Goal: Transaction & Acquisition: Download file/media

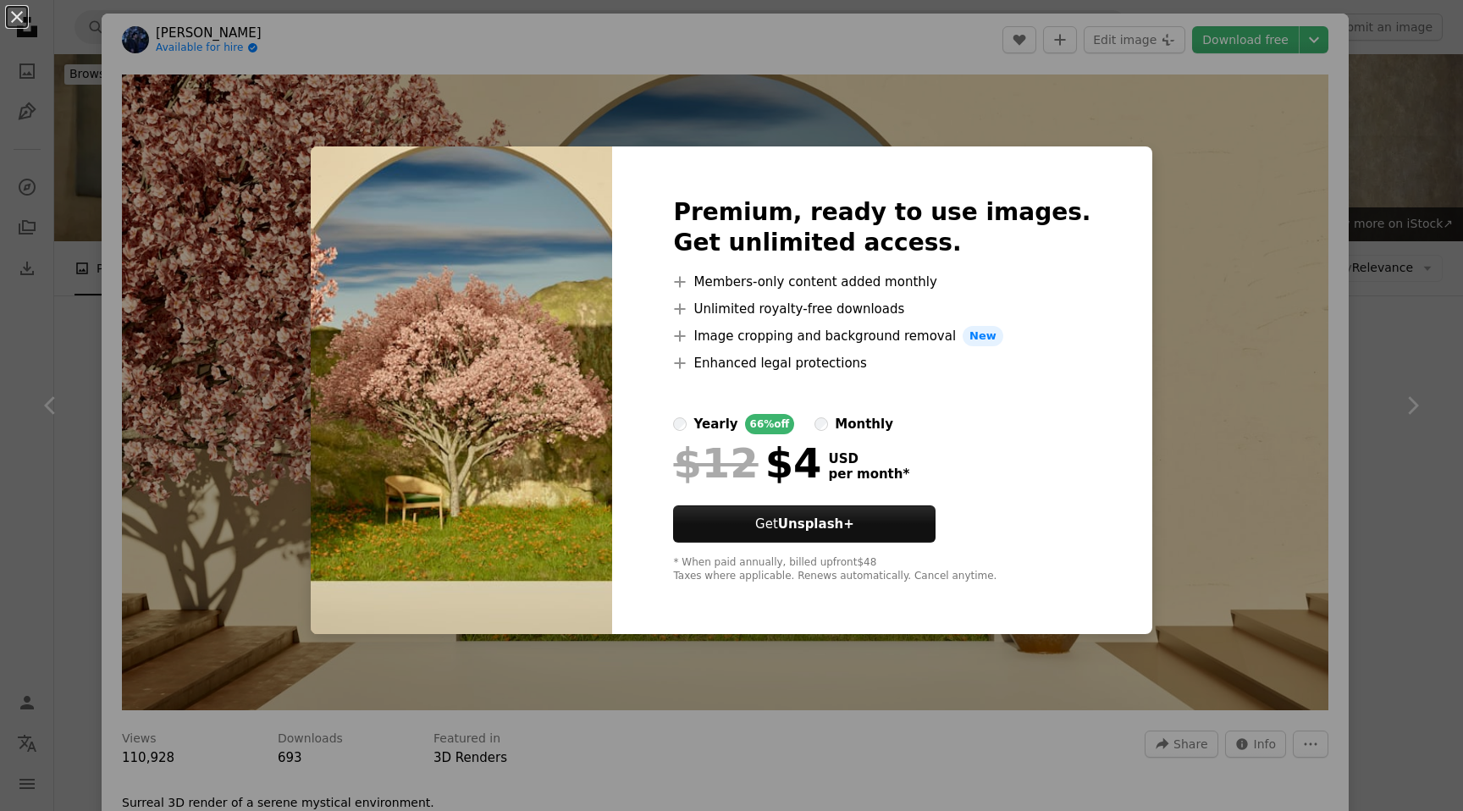
scroll to position [1479, 0]
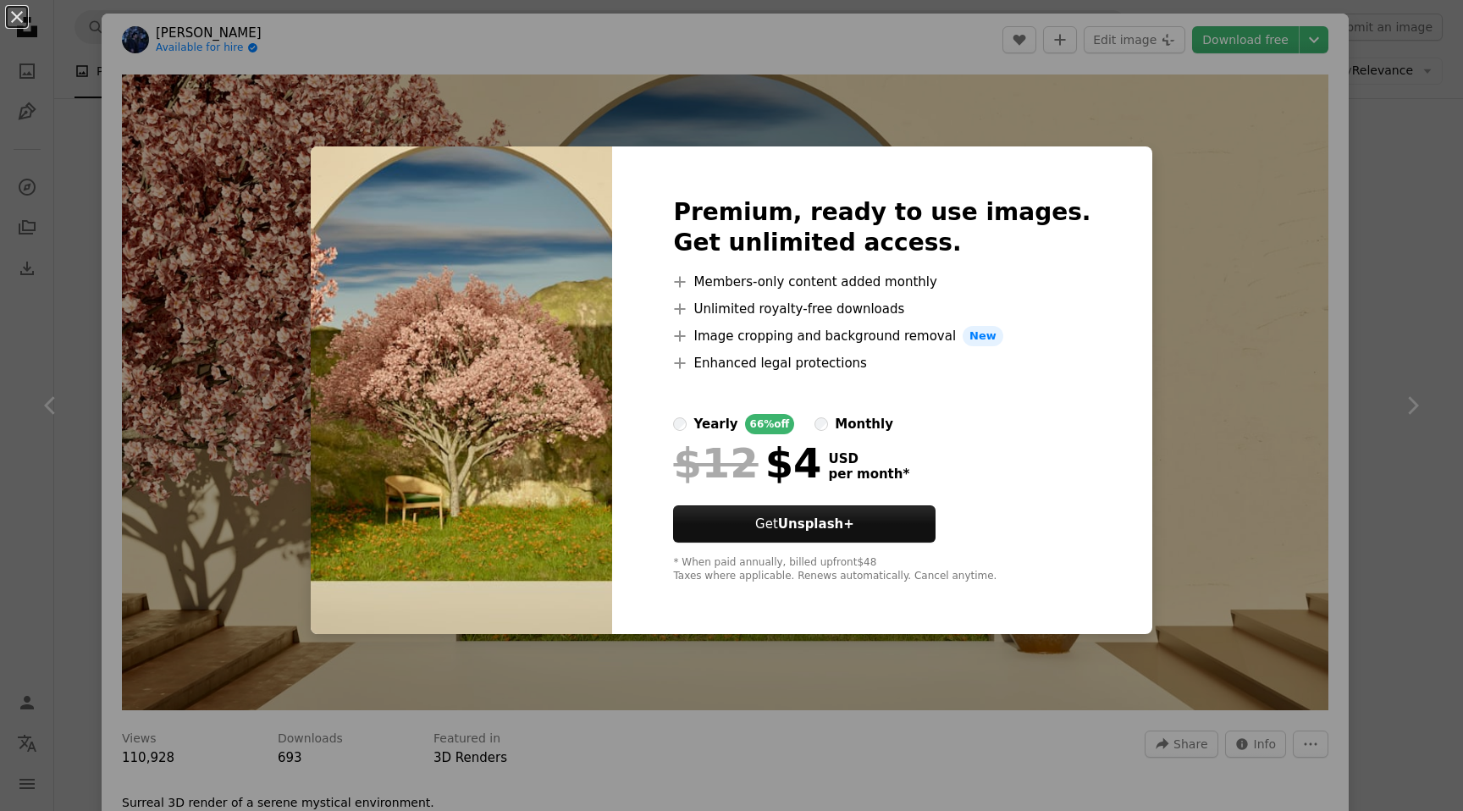
click at [1153, 281] on div "An X shape Premium, ready to use images. Get unlimited access. A plus sign Memb…" at bounding box center [731, 405] width 1463 height 811
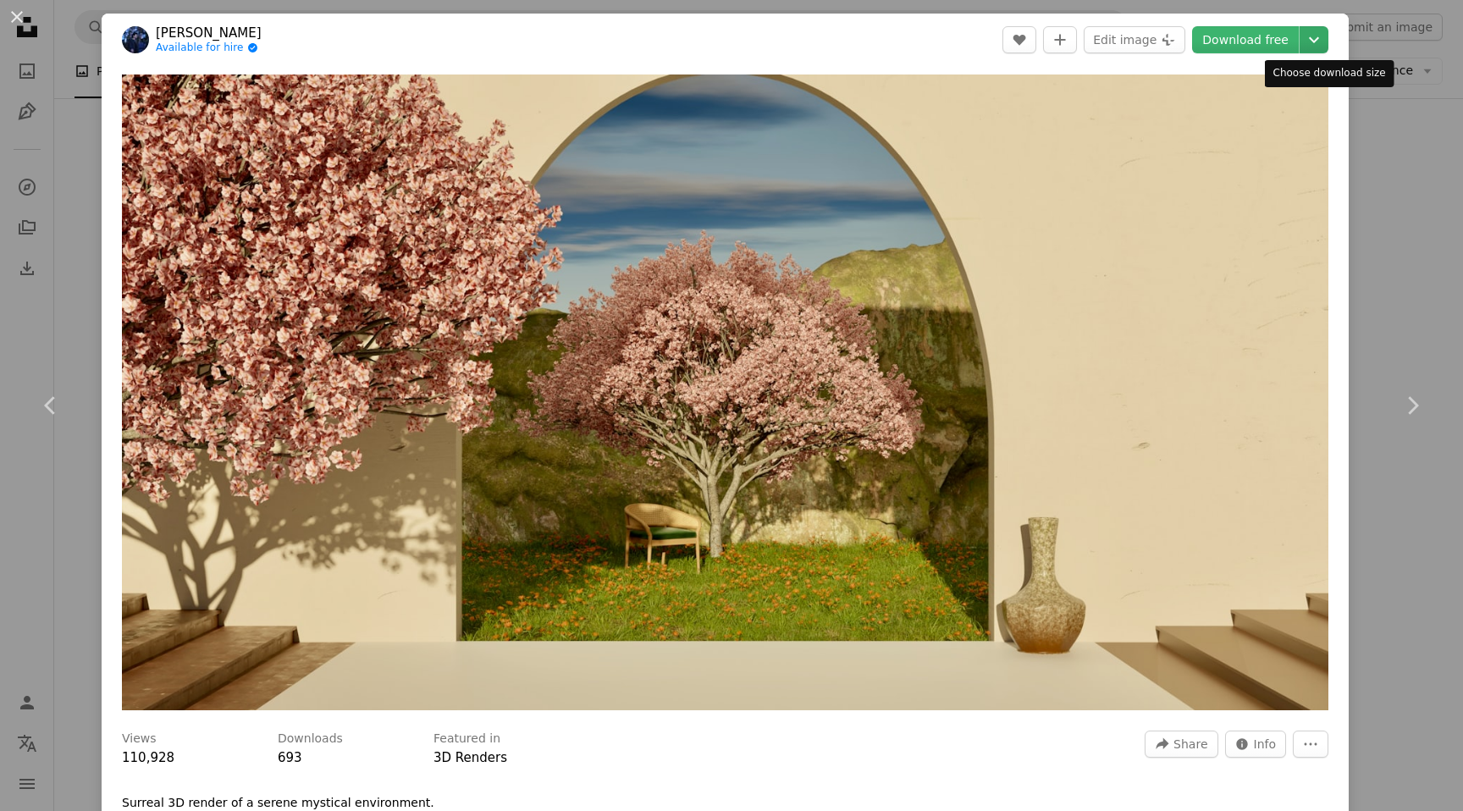
click at [1327, 43] on icon "Chevron down" at bounding box center [1313, 40] width 27 height 20
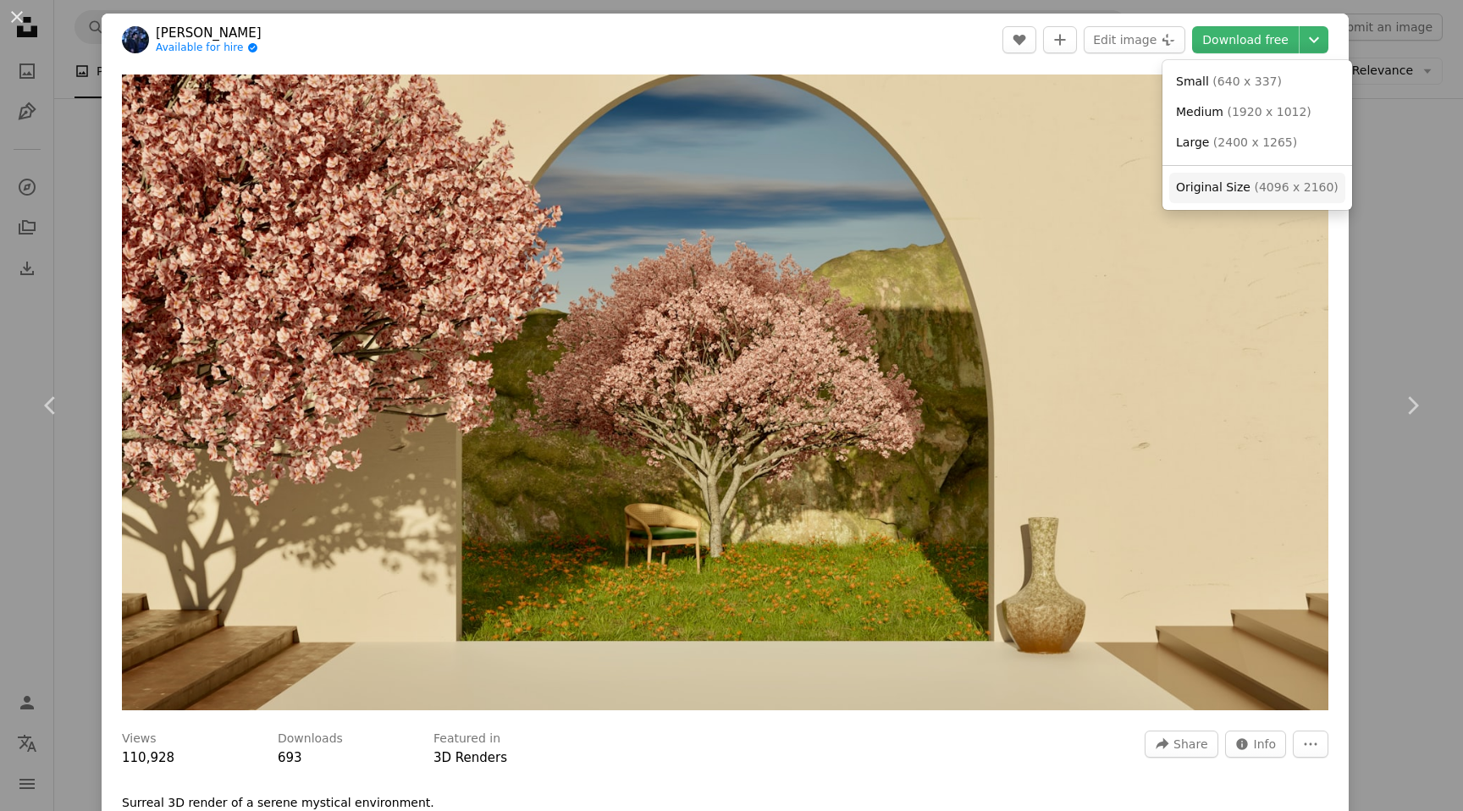
click at [1241, 191] on span "Original Size" at bounding box center [1213, 187] width 74 height 14
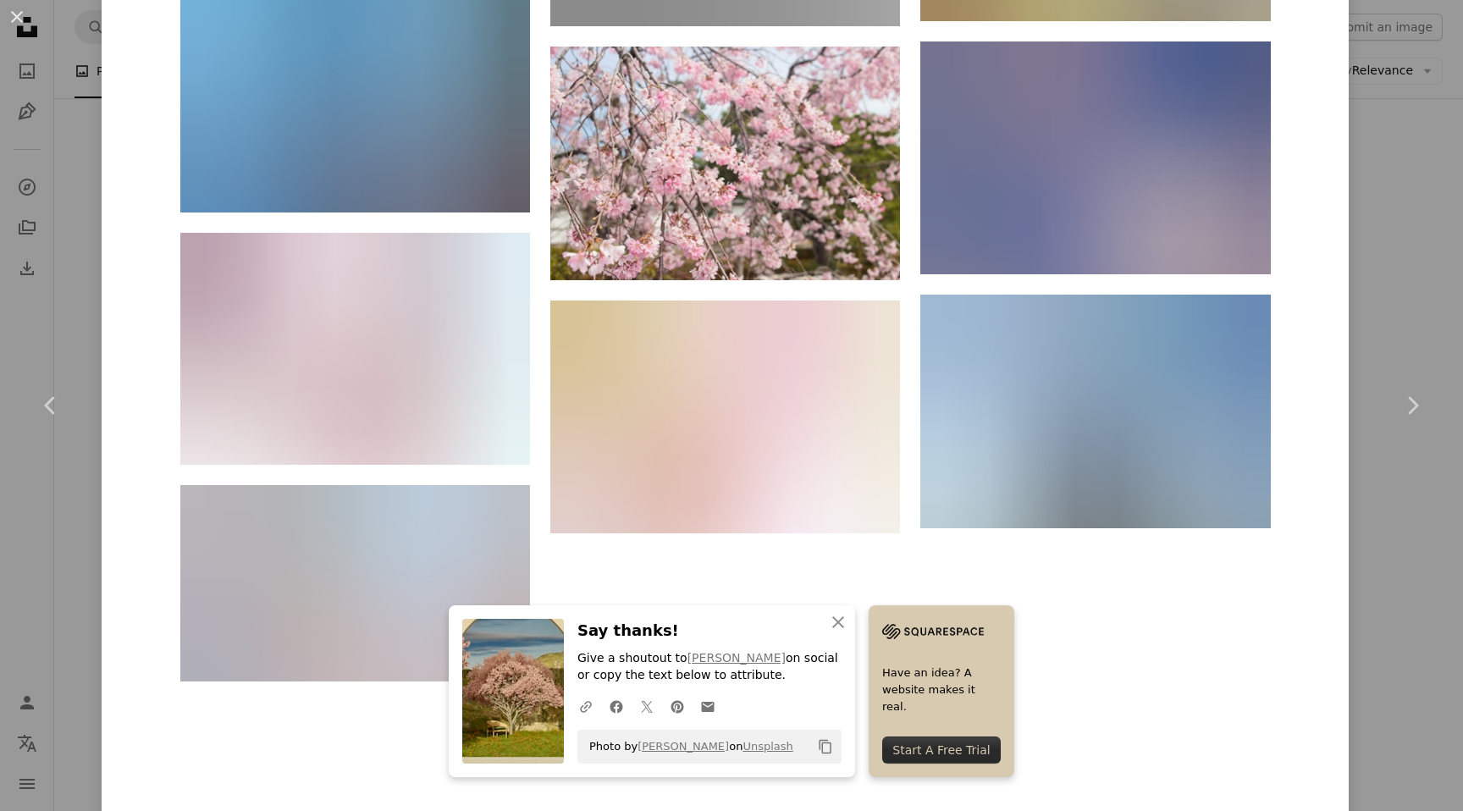
scroll to position [44215, 0]
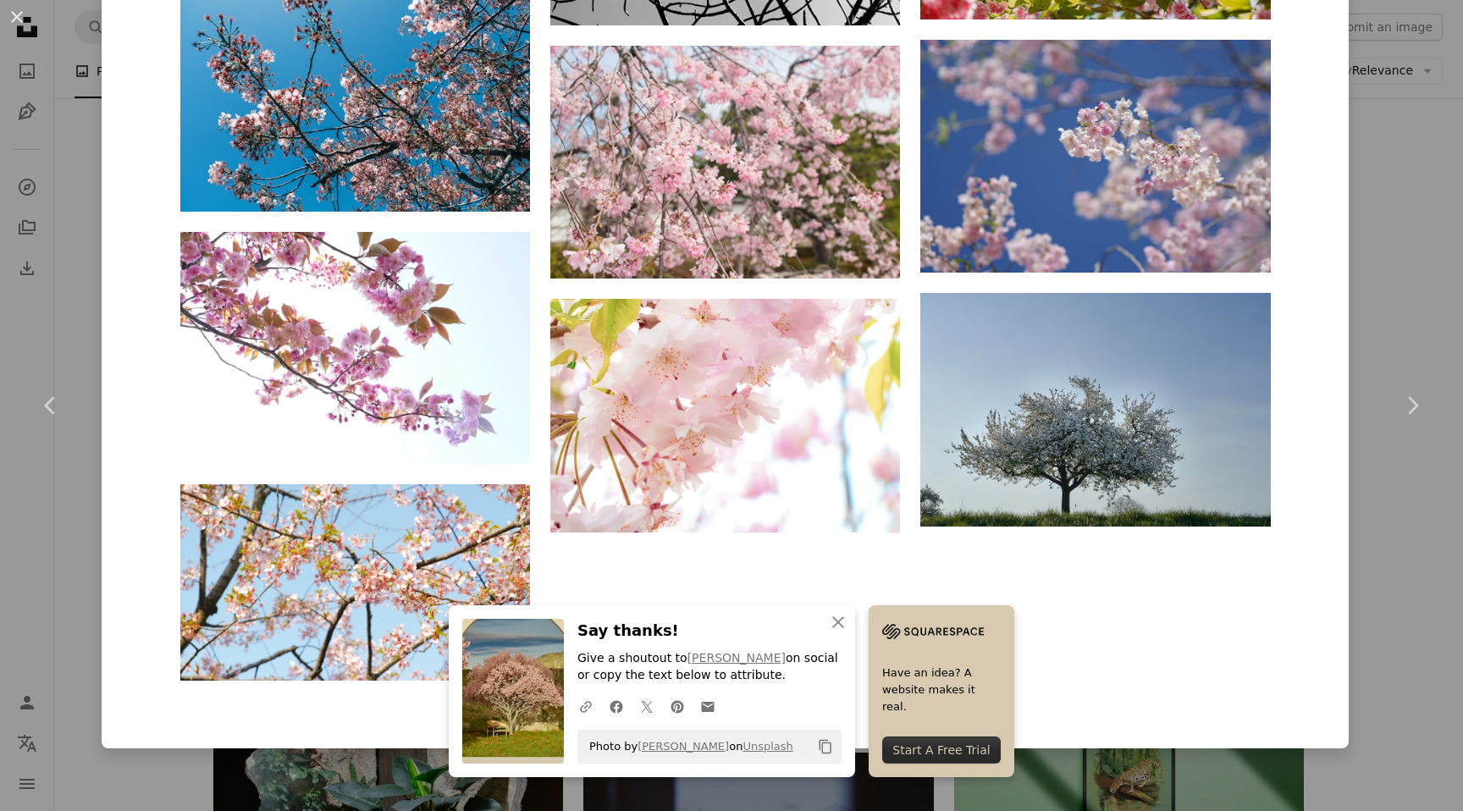
click at [1410, 280] on div "An X shape Chevron left Chevron right An X shape Close Say thanks! Give a shout…" at bounding box center [731, 405] width 1463 height 811
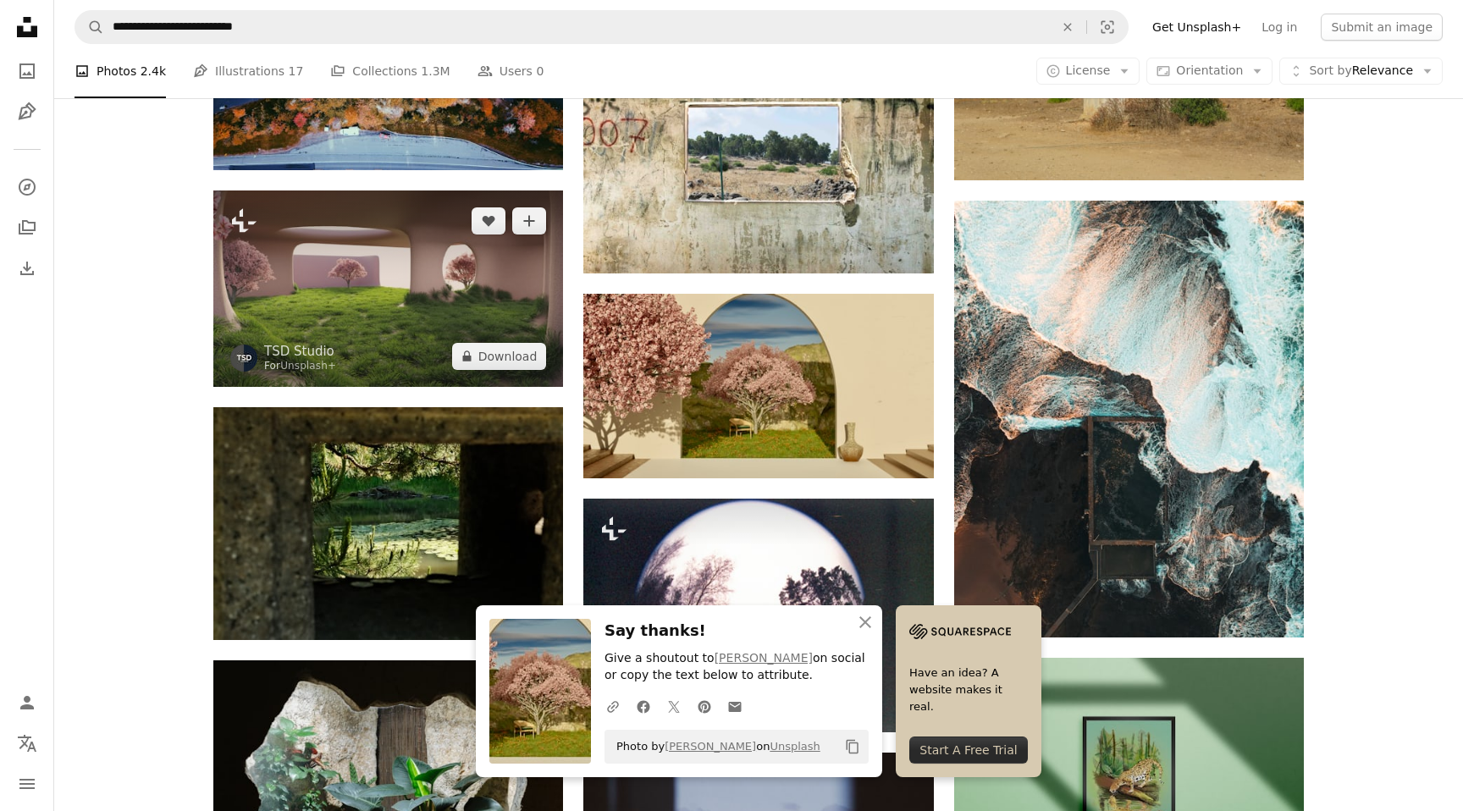
click at [450, 270] on img at bounding box center [388, 288] width 350 height 196
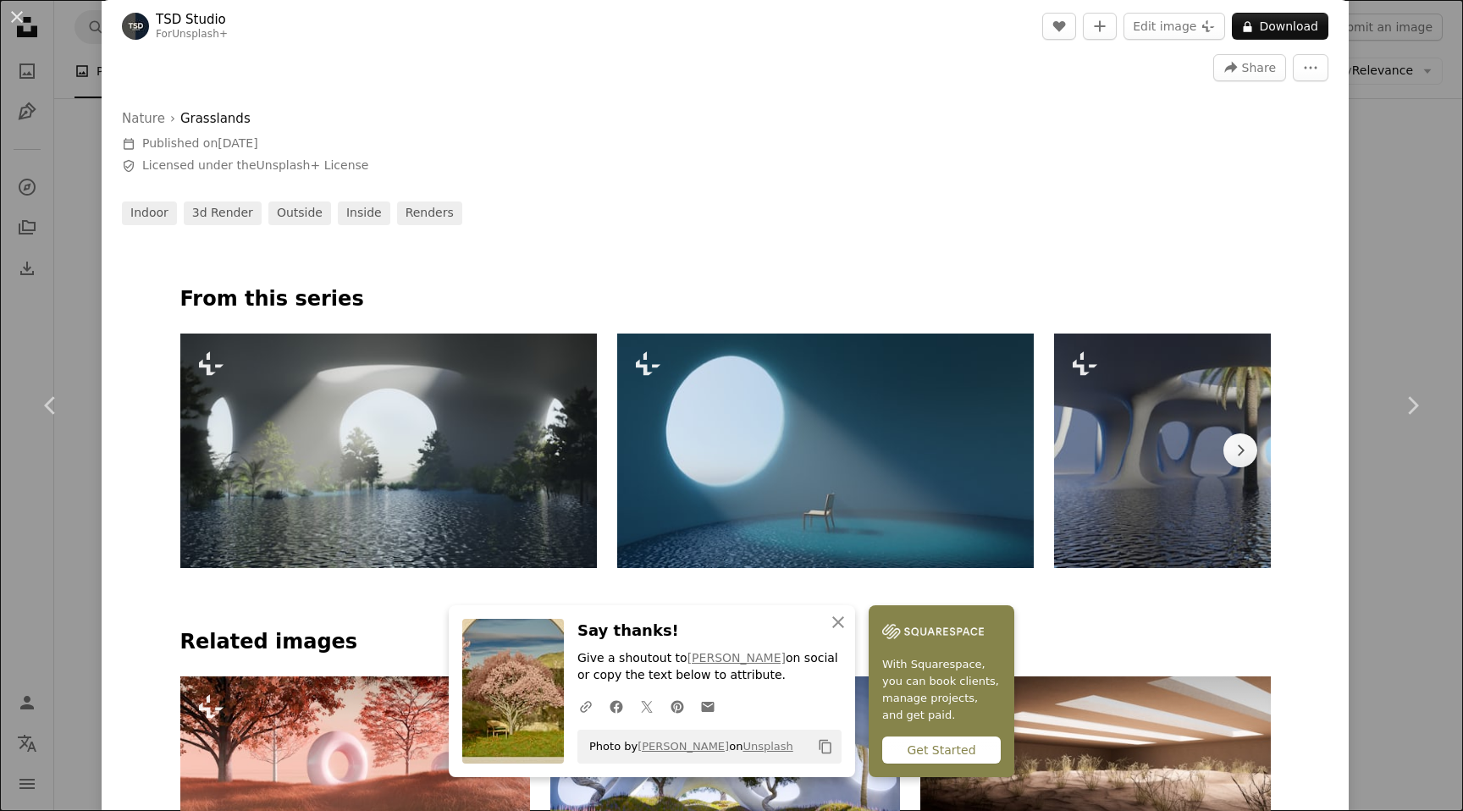
scroll to position [707, 0]
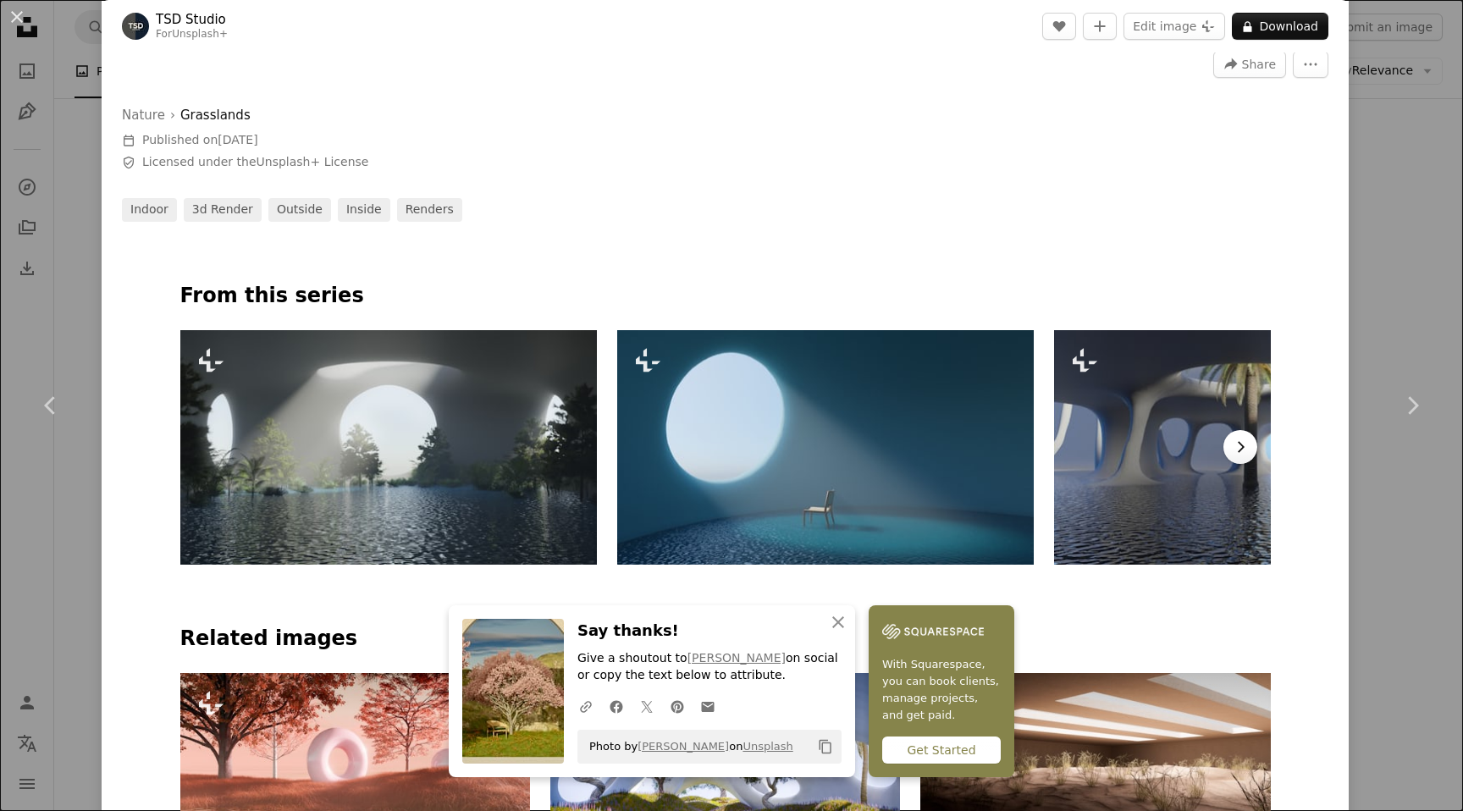
click at [1239, 446] on icon "Chevron right" at bounding box center [1240, 446] width 17 height 17
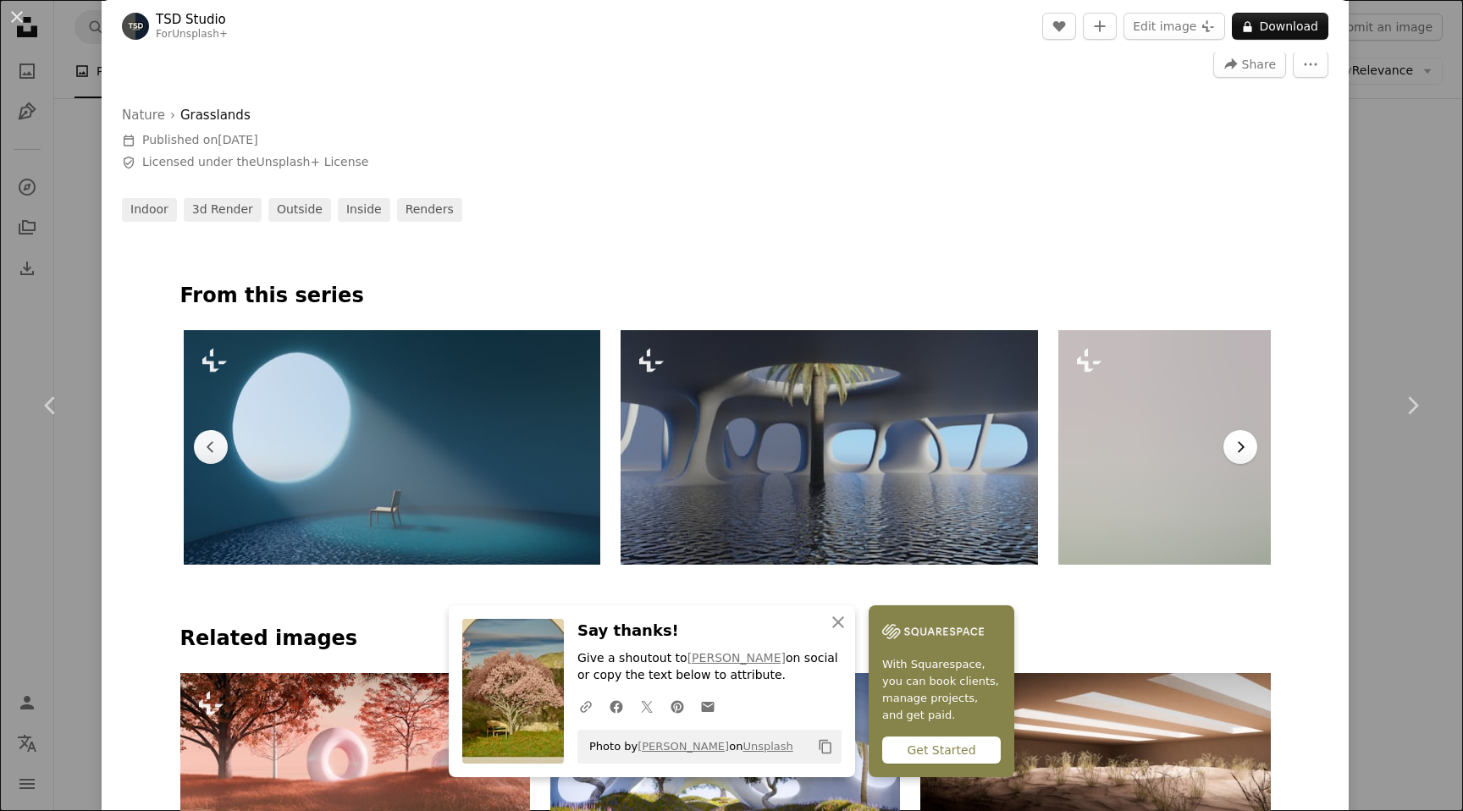
scroll to position [0, 437]
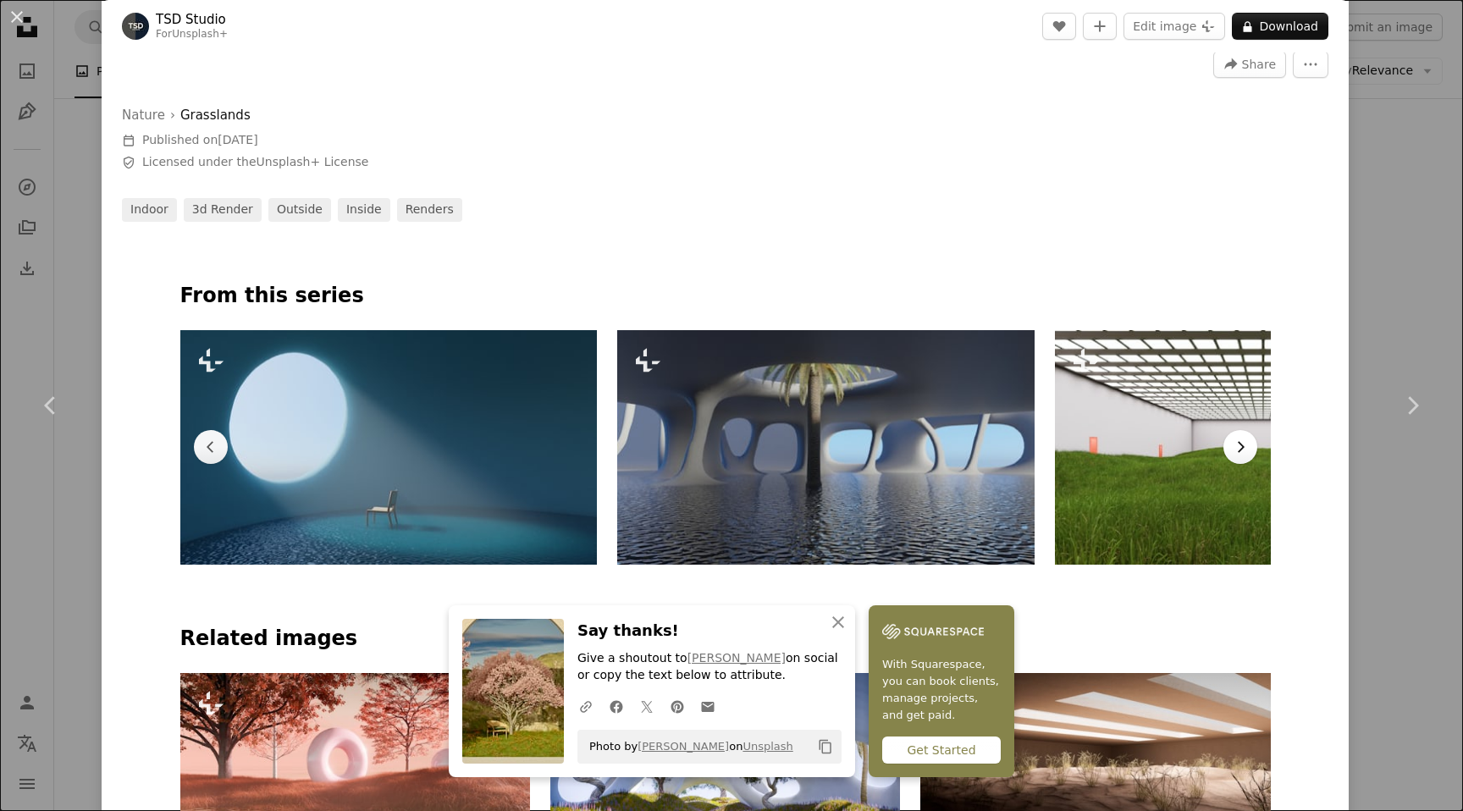
click at [1239, 446] on icon "Chevron right" at bounding box center [1240, 446] width 17 height 17
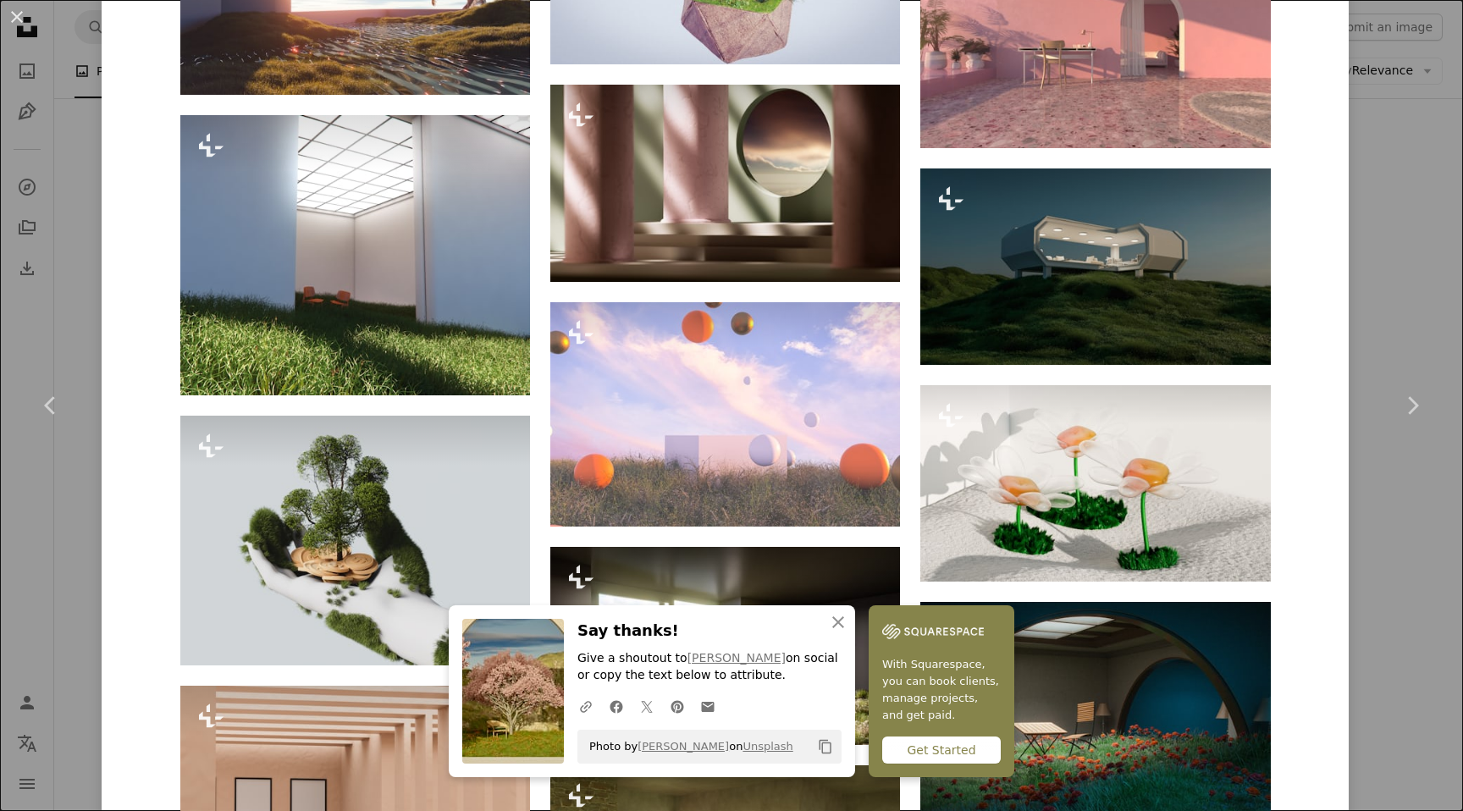
scroll to position [1919, 0]
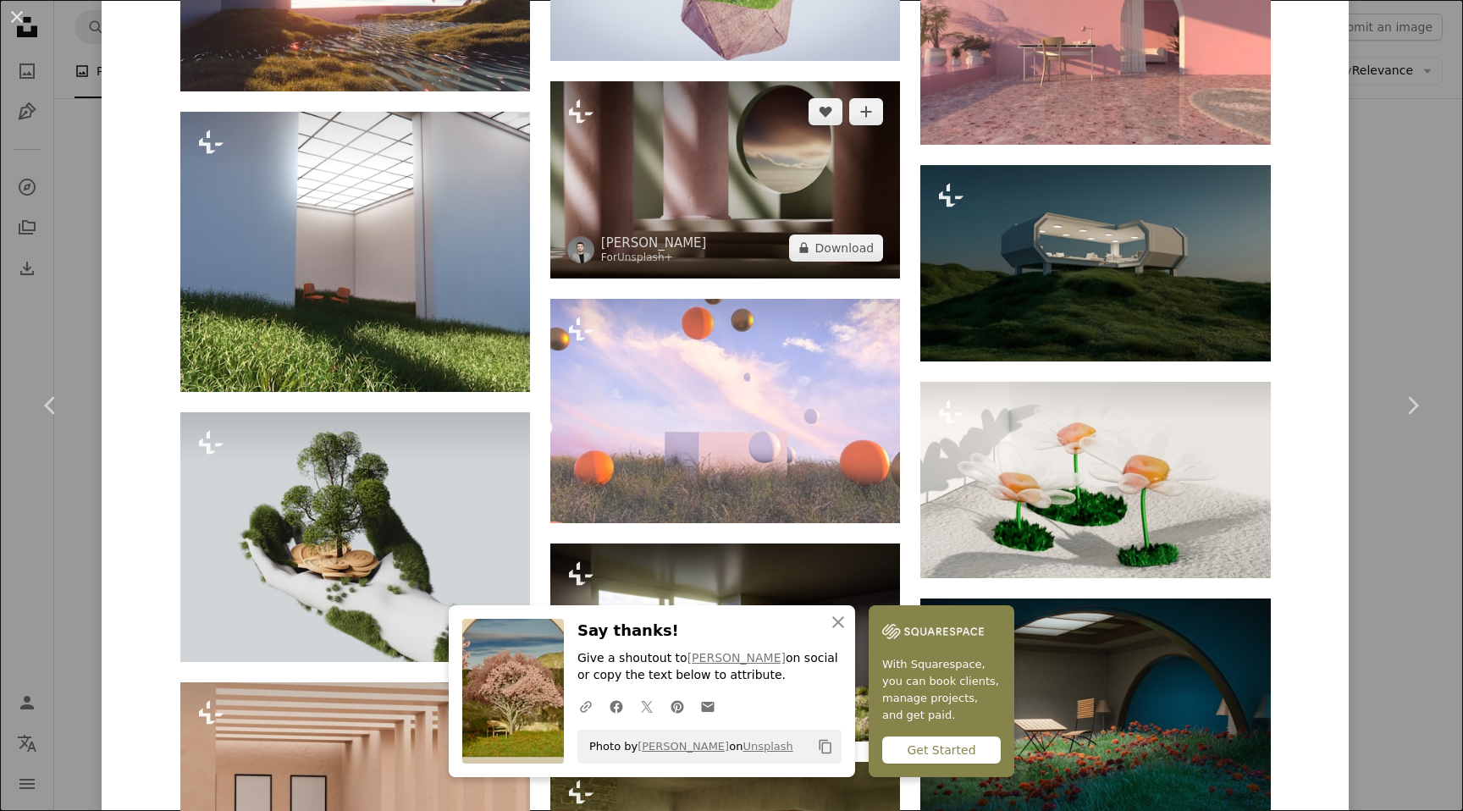
click at [733, 190] on img at bounding box center [725, 179] width 350 height 196
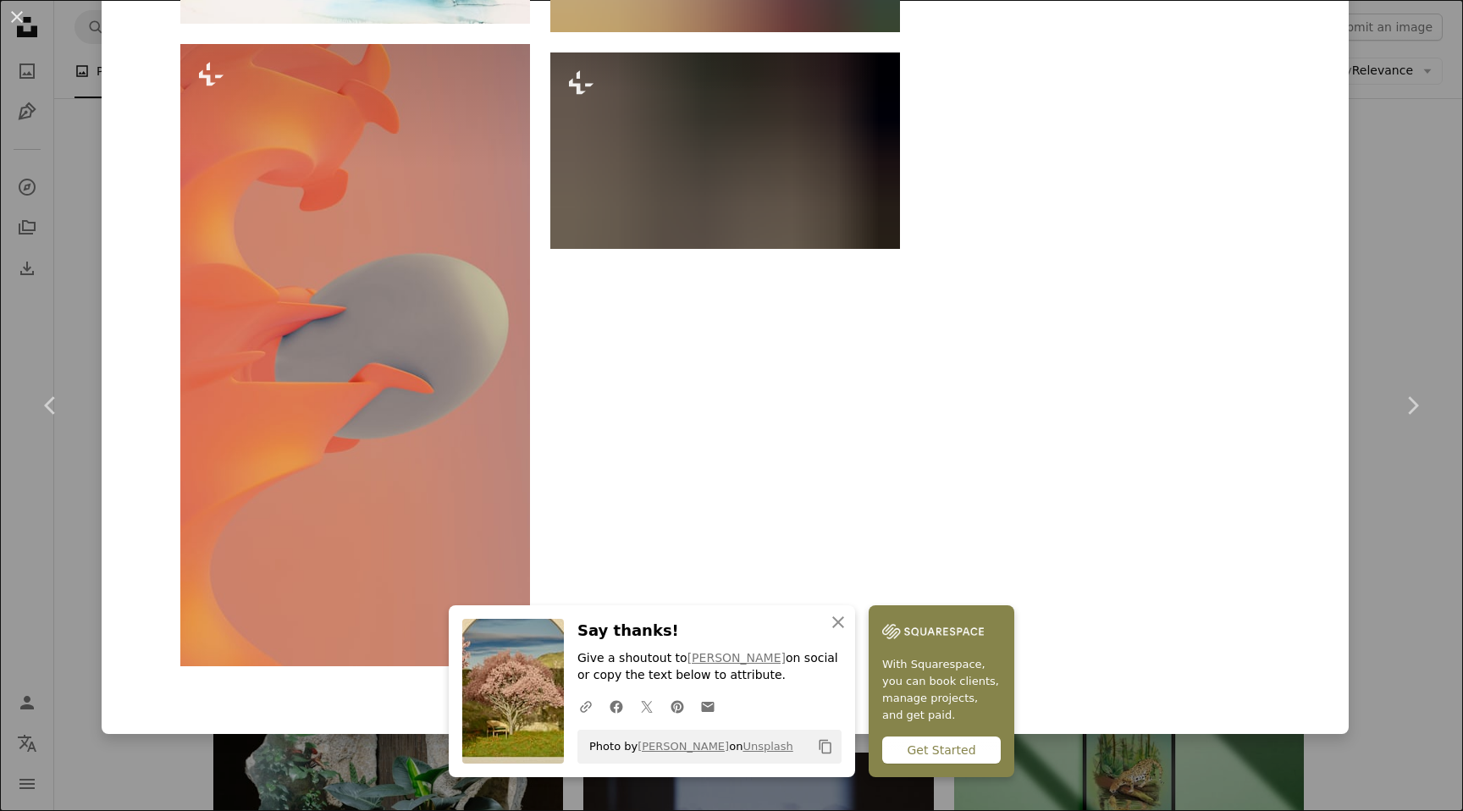
scroll to position [26000, 0]
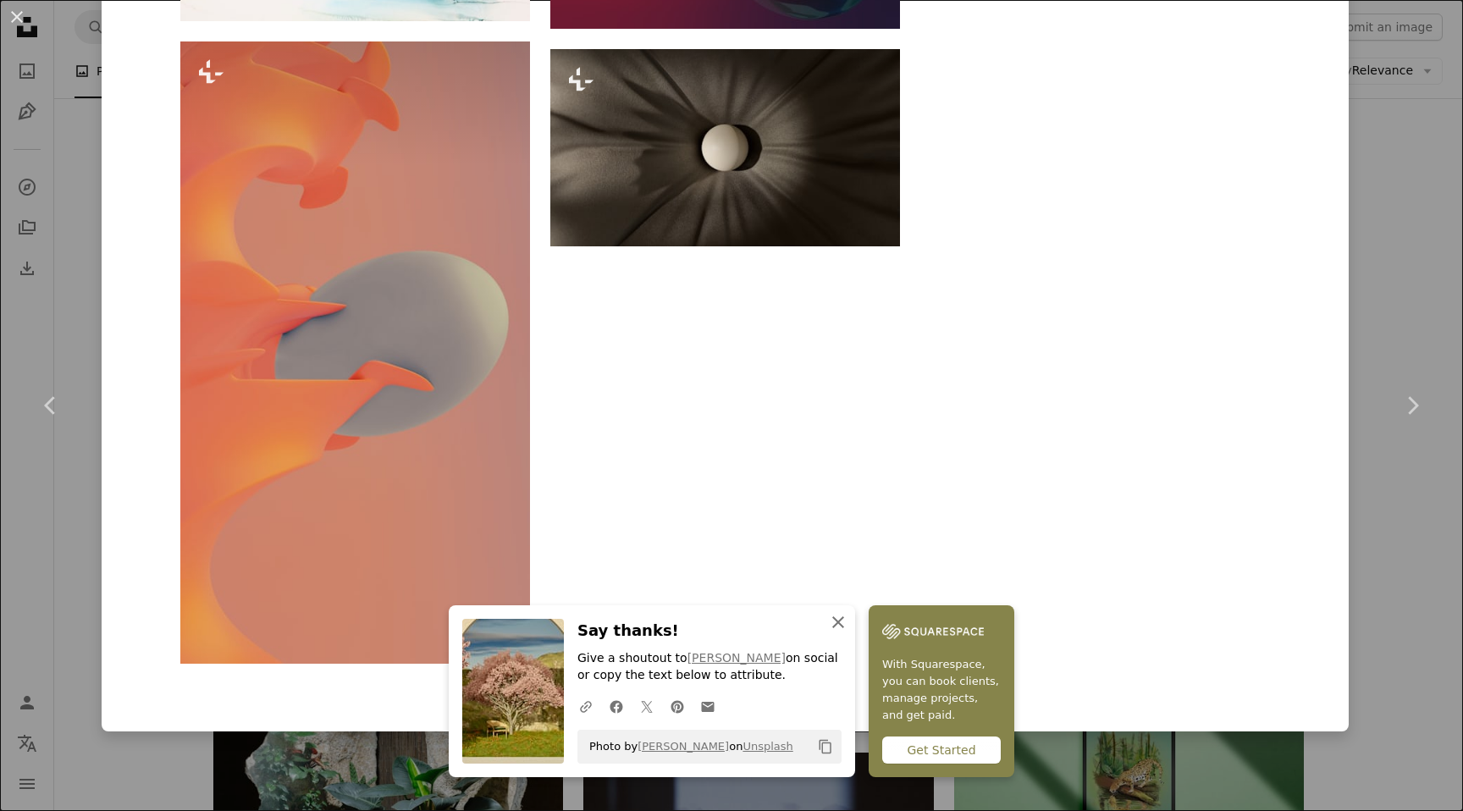
click at [831, 625] on icon "An X shape" at bounding box center [838, 622] width 20 height 20
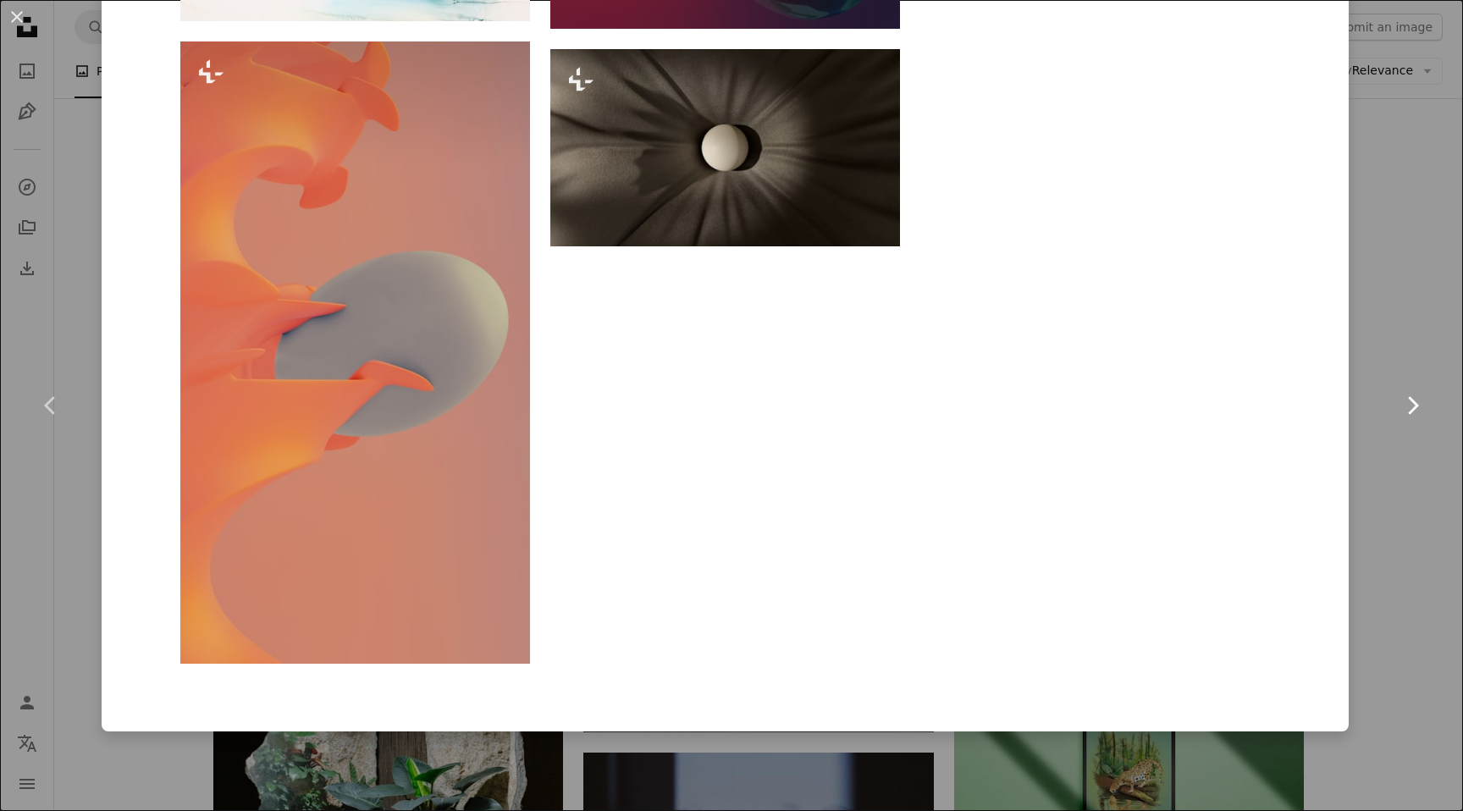
click at [1404, 406] on icon "Chevron right" at bounding box center [1411, 405] width 27 height 27
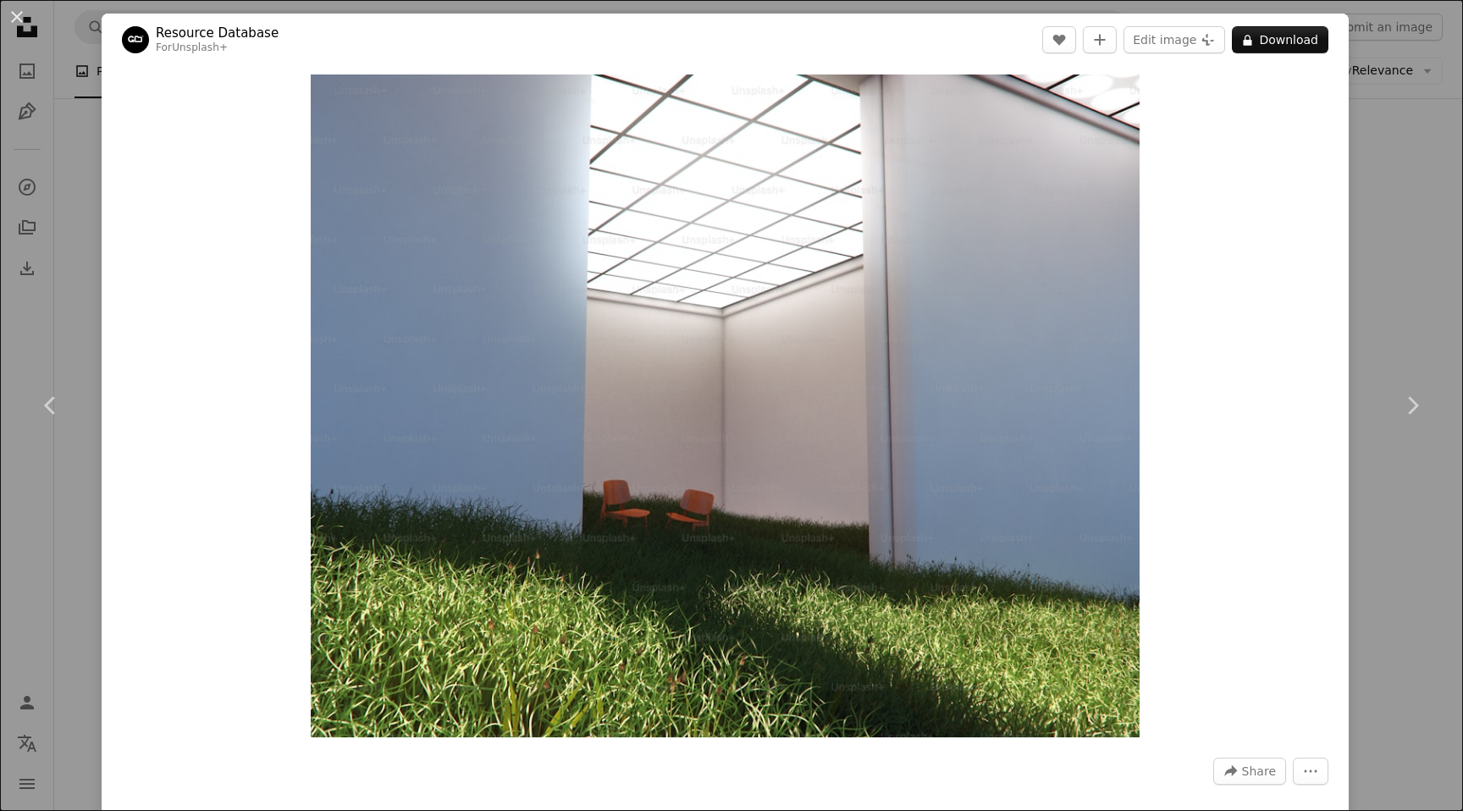
click at [1395, 237] on div "An X shape Chevron left Chevron right Resource Database For Unsplash+ A heart A…" at bounding box center [731, 405] width 1463 height 811
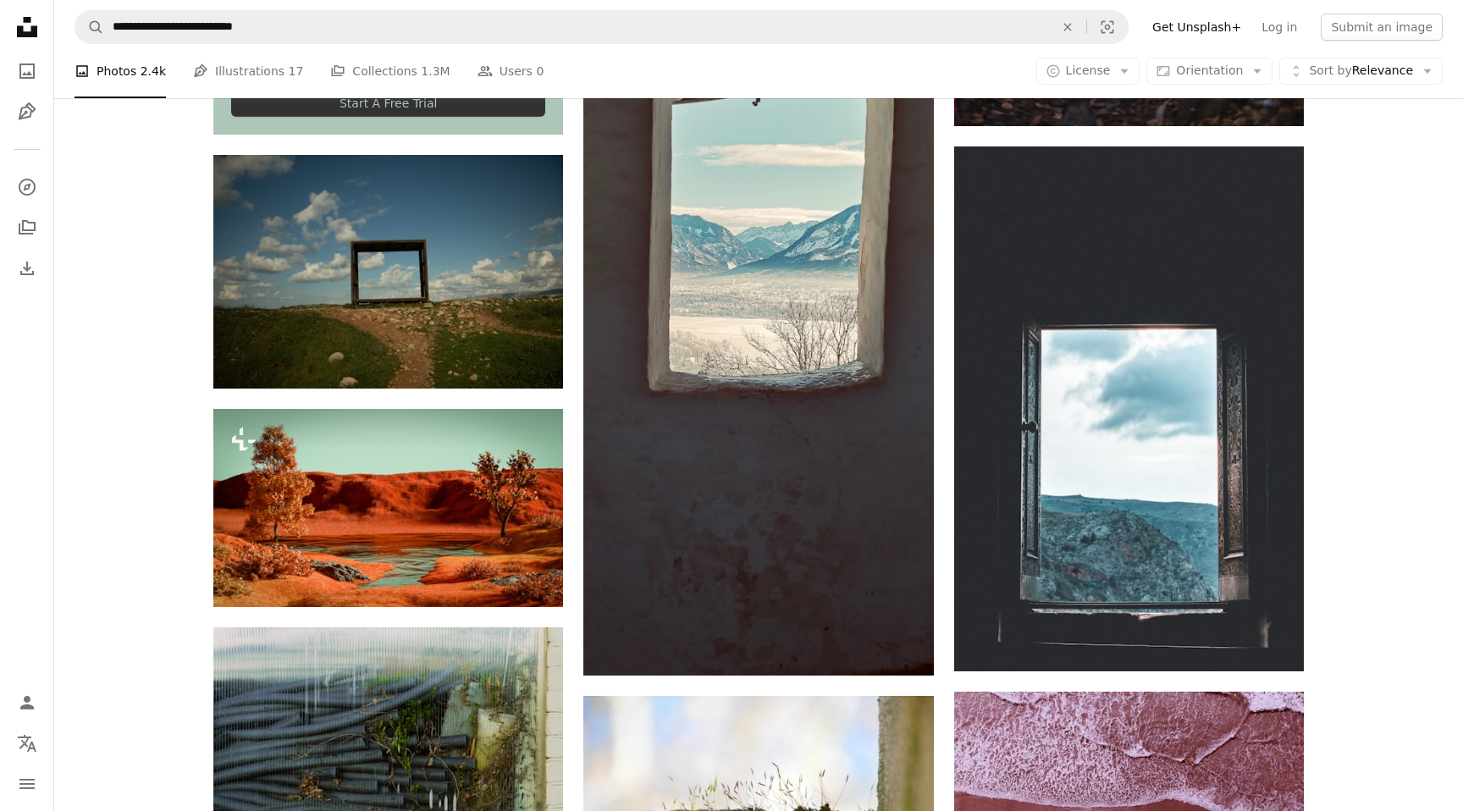
scroll to position [3579, 0]
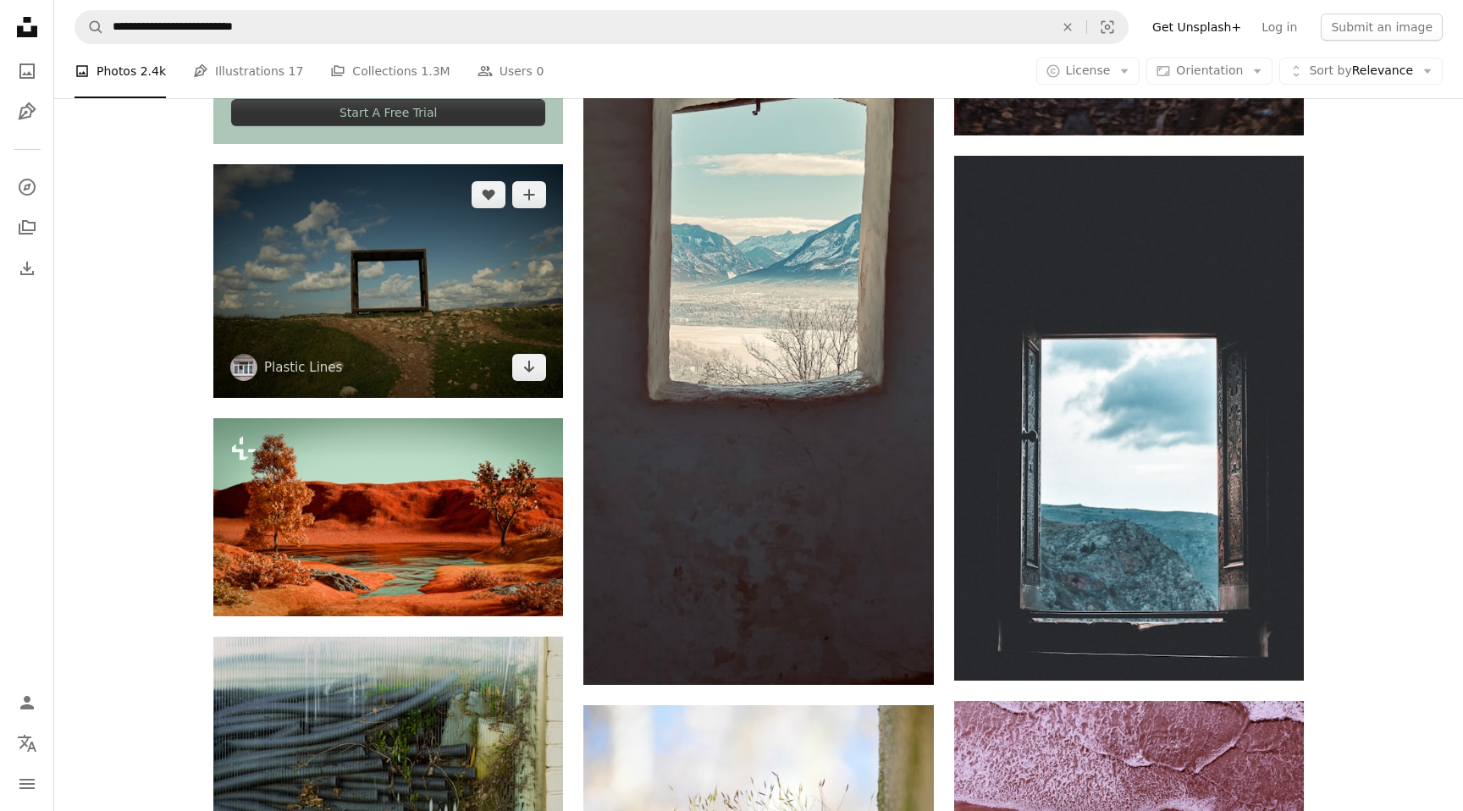
click at [445, 287] on img at bounding box center [388, 280] width 350 height 233
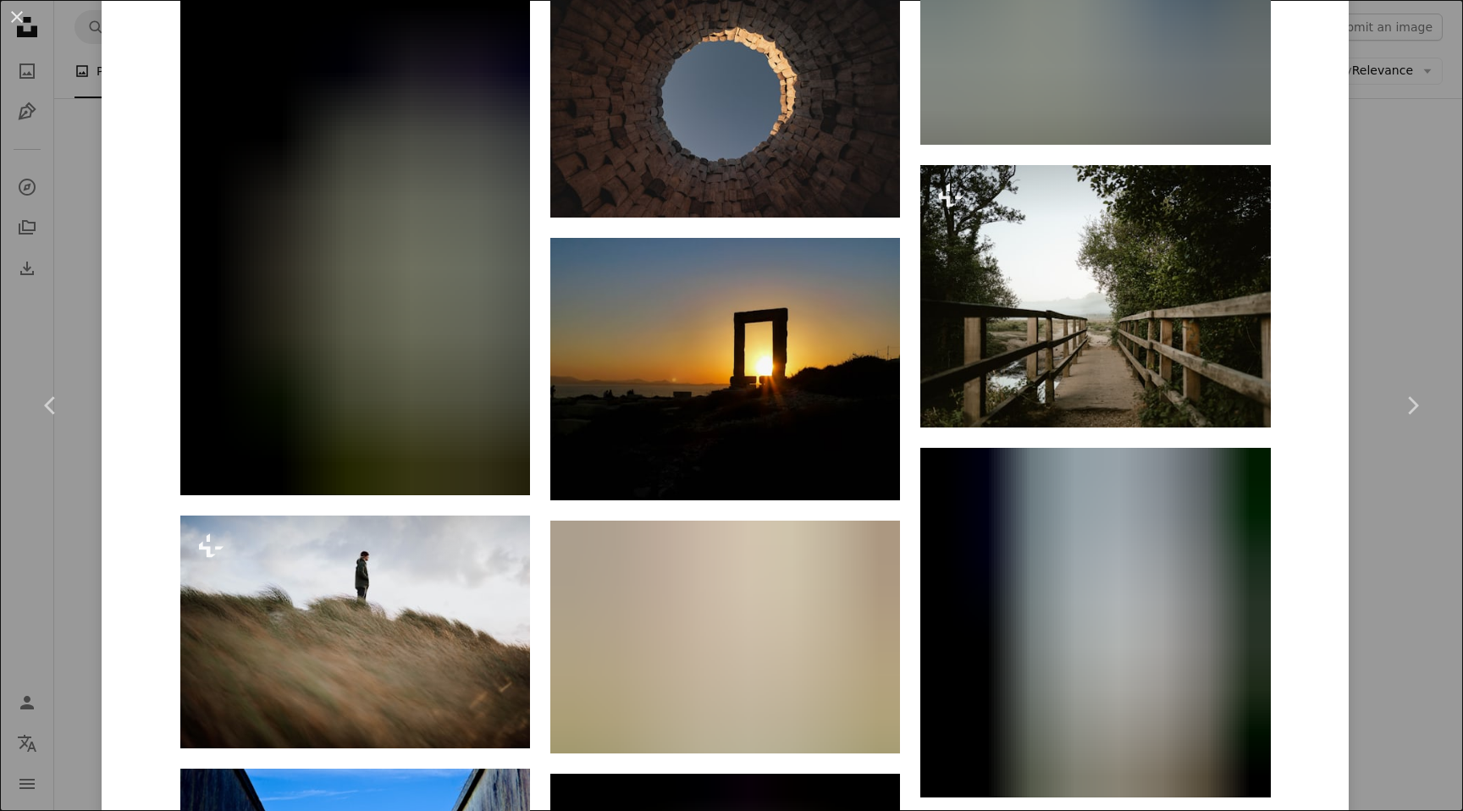
scroll to position [4892, 0]
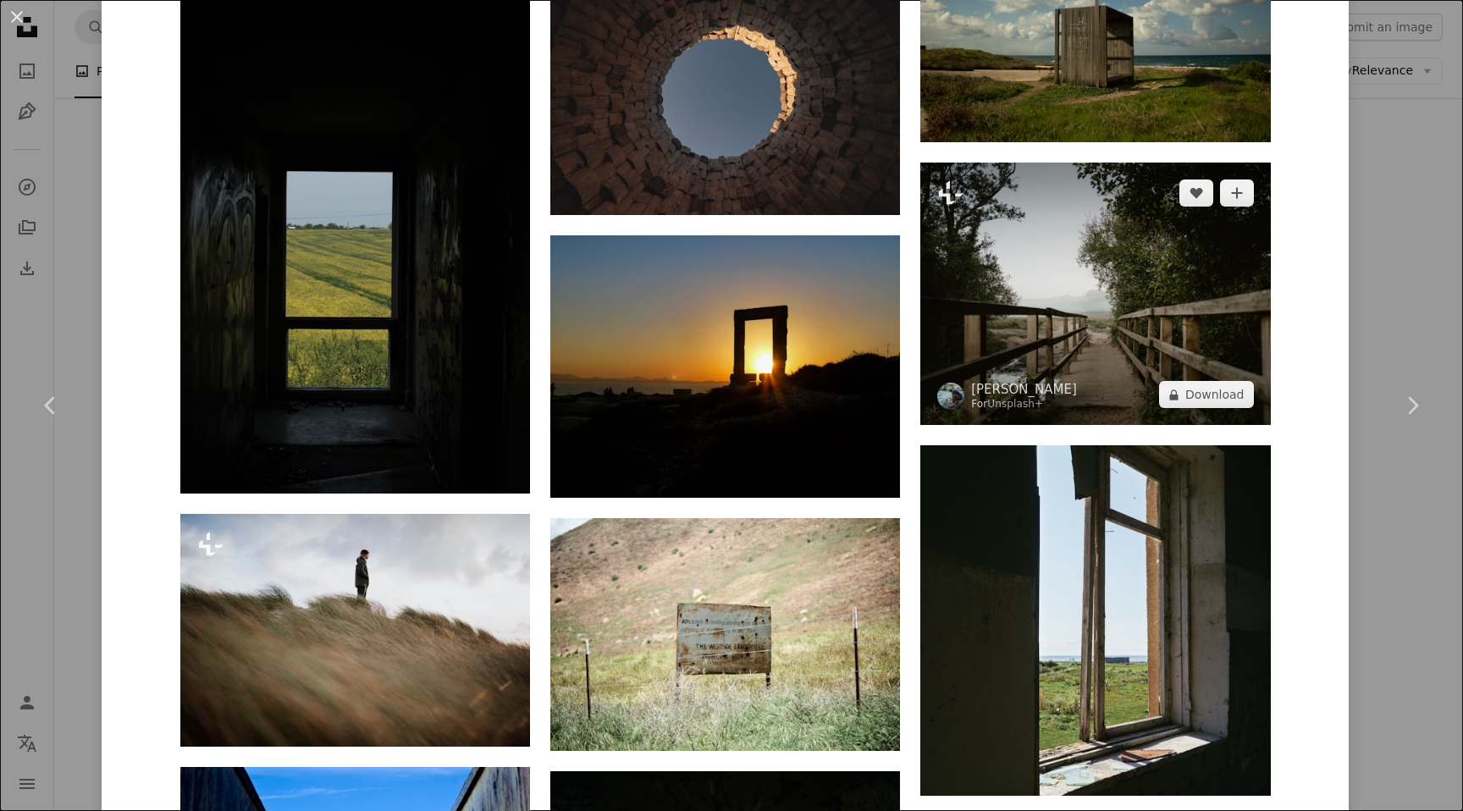
click at [1086, 307] on img at bounding box center [1095, 294] width 350 height 262
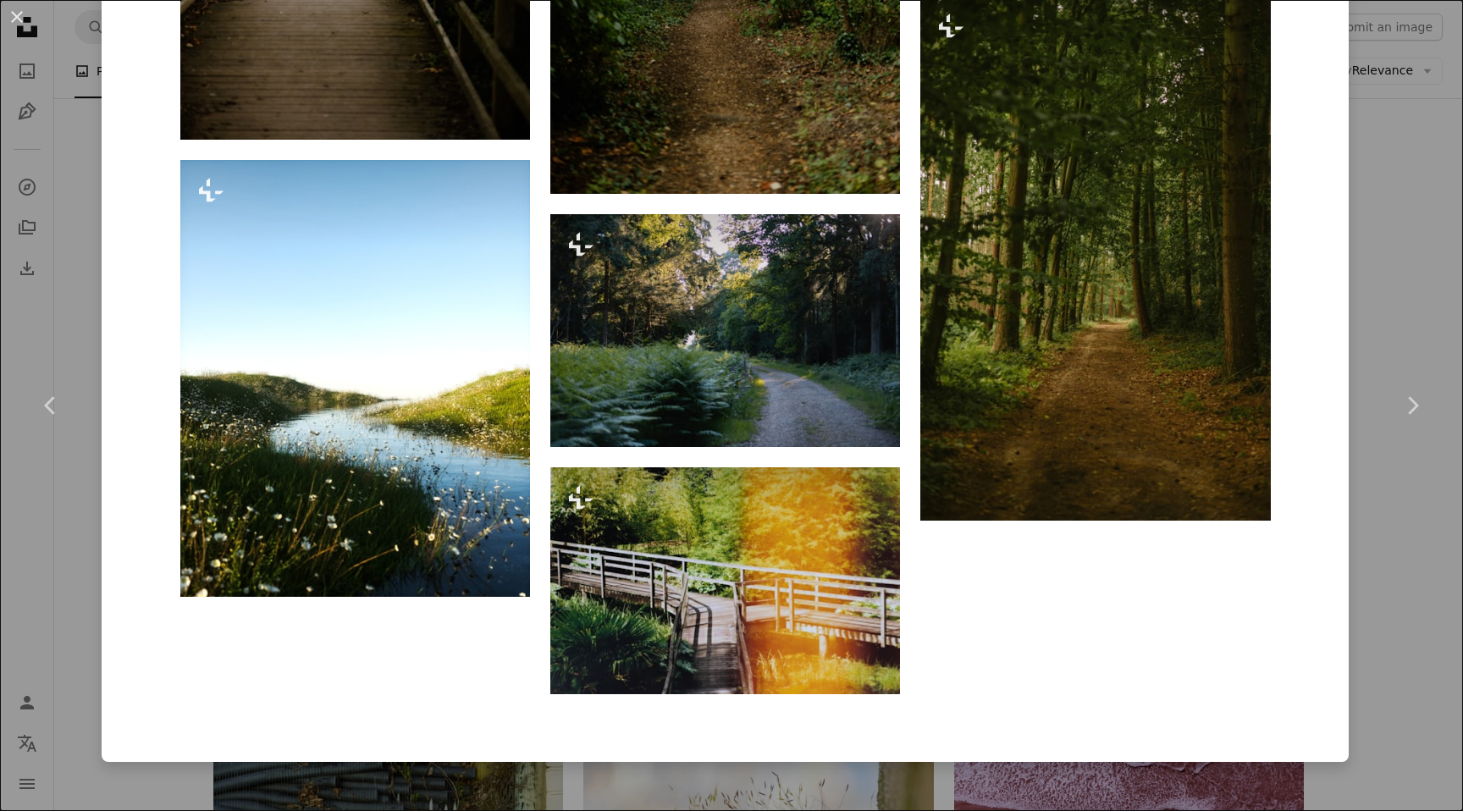
scroll to position [7805, 0]
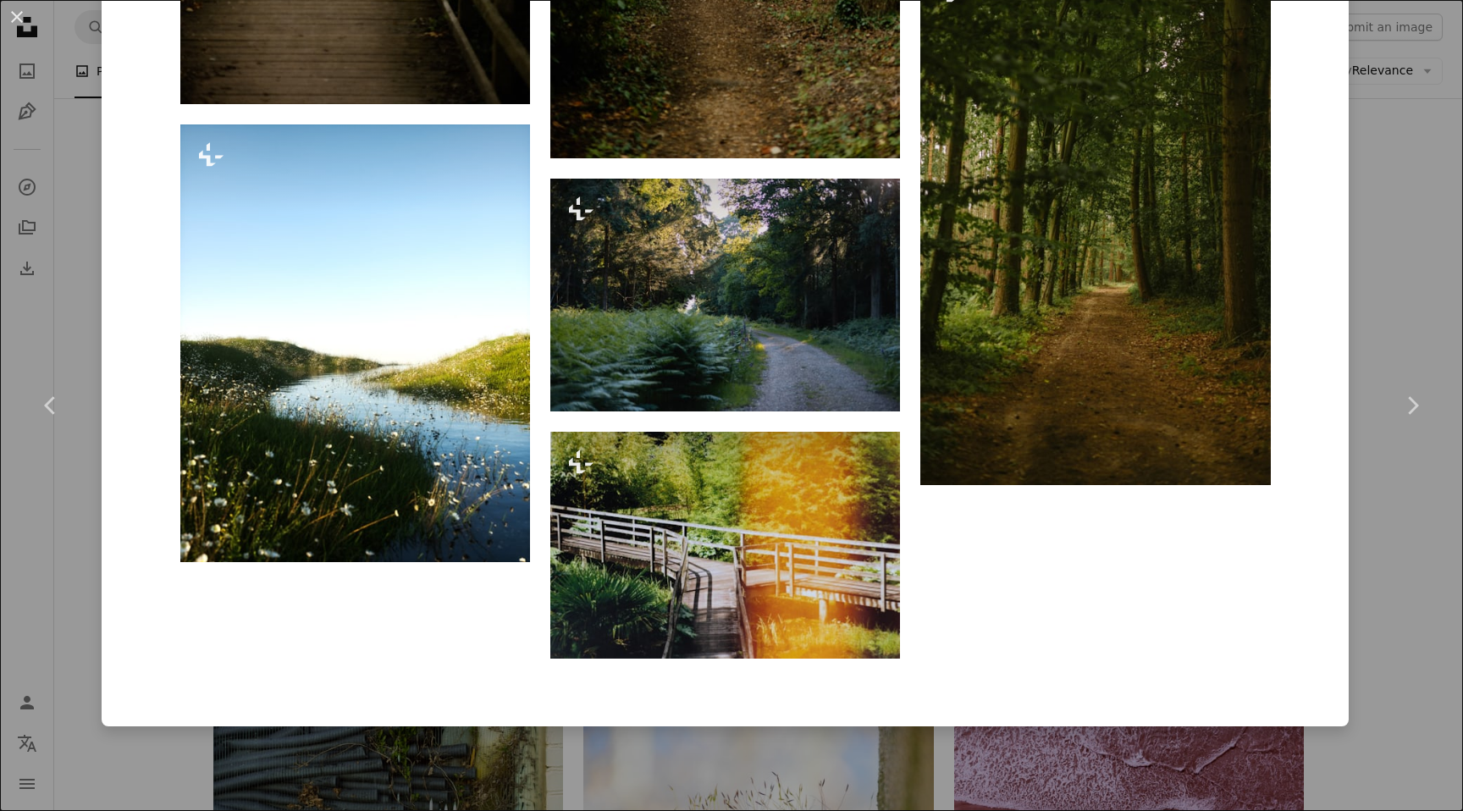
click at [1416, 321] on div "An X shape Chevron left Chevron right [PERSON_NAME] For Unsplash+ A heart A plu…" at bounding box center [731, 405] width 1463 height 811
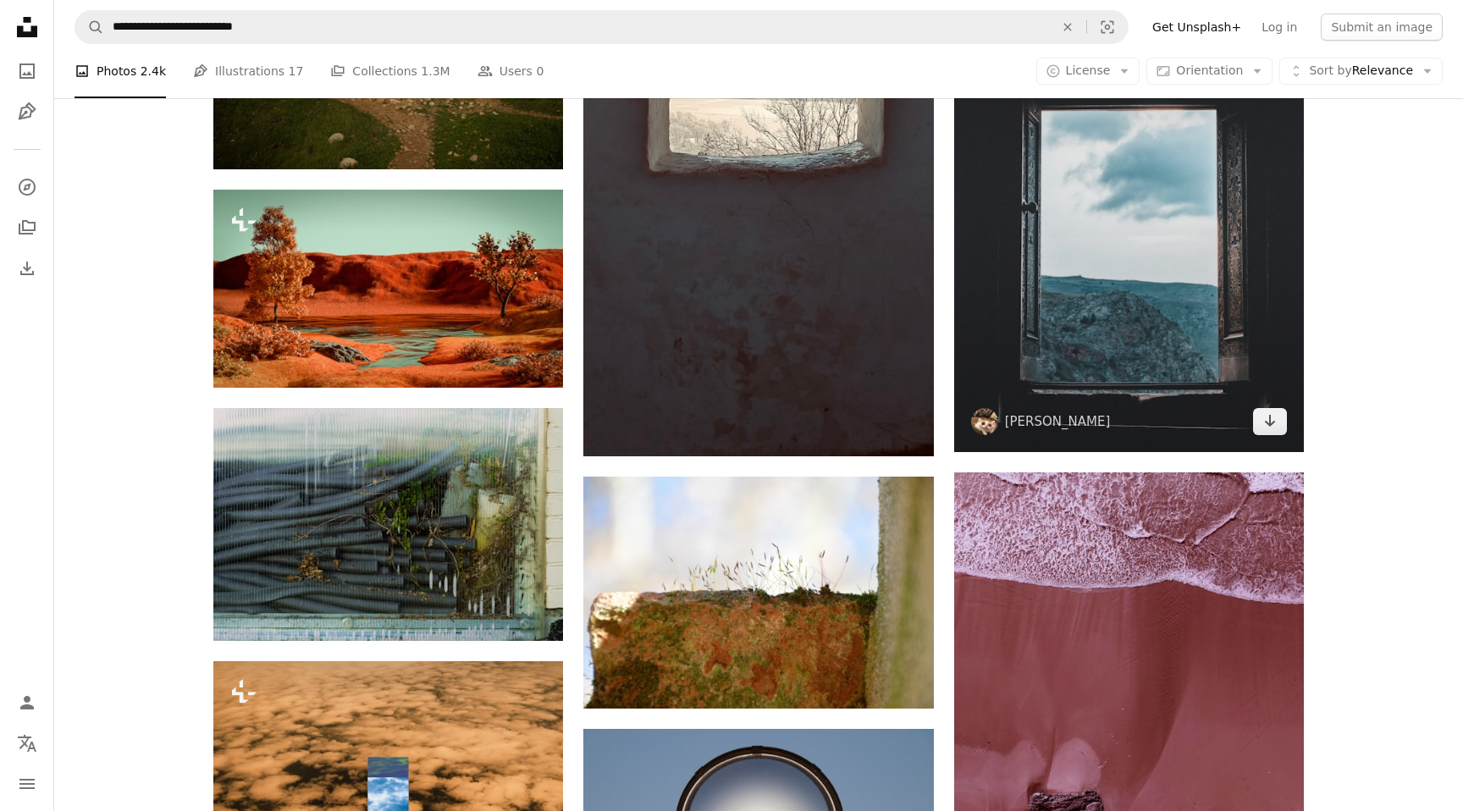
scroll to position [3808, 0]
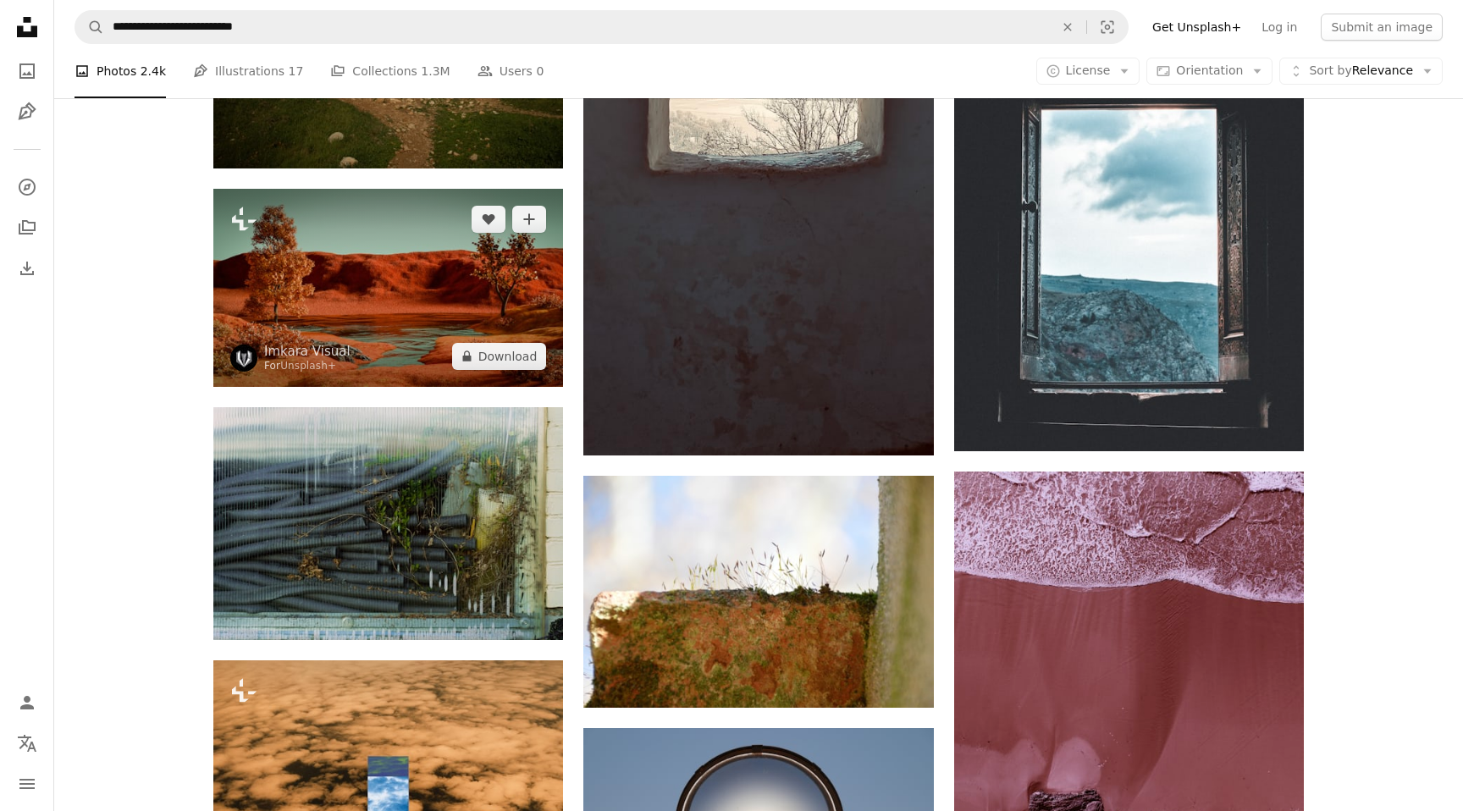
click at [400, 271] on img at bounding box center [388, 288] width 350 height 198
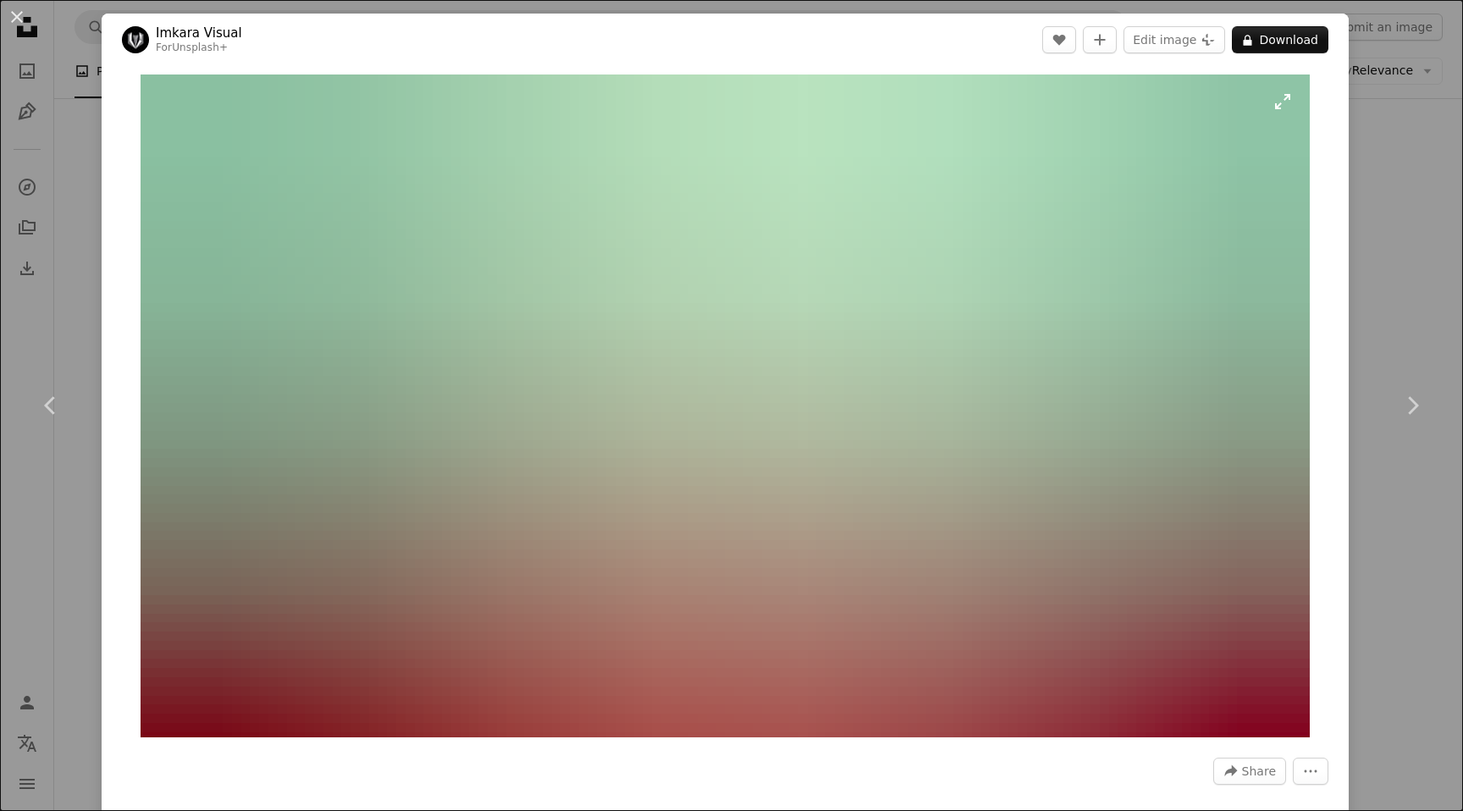
scroll to position [2, 0]
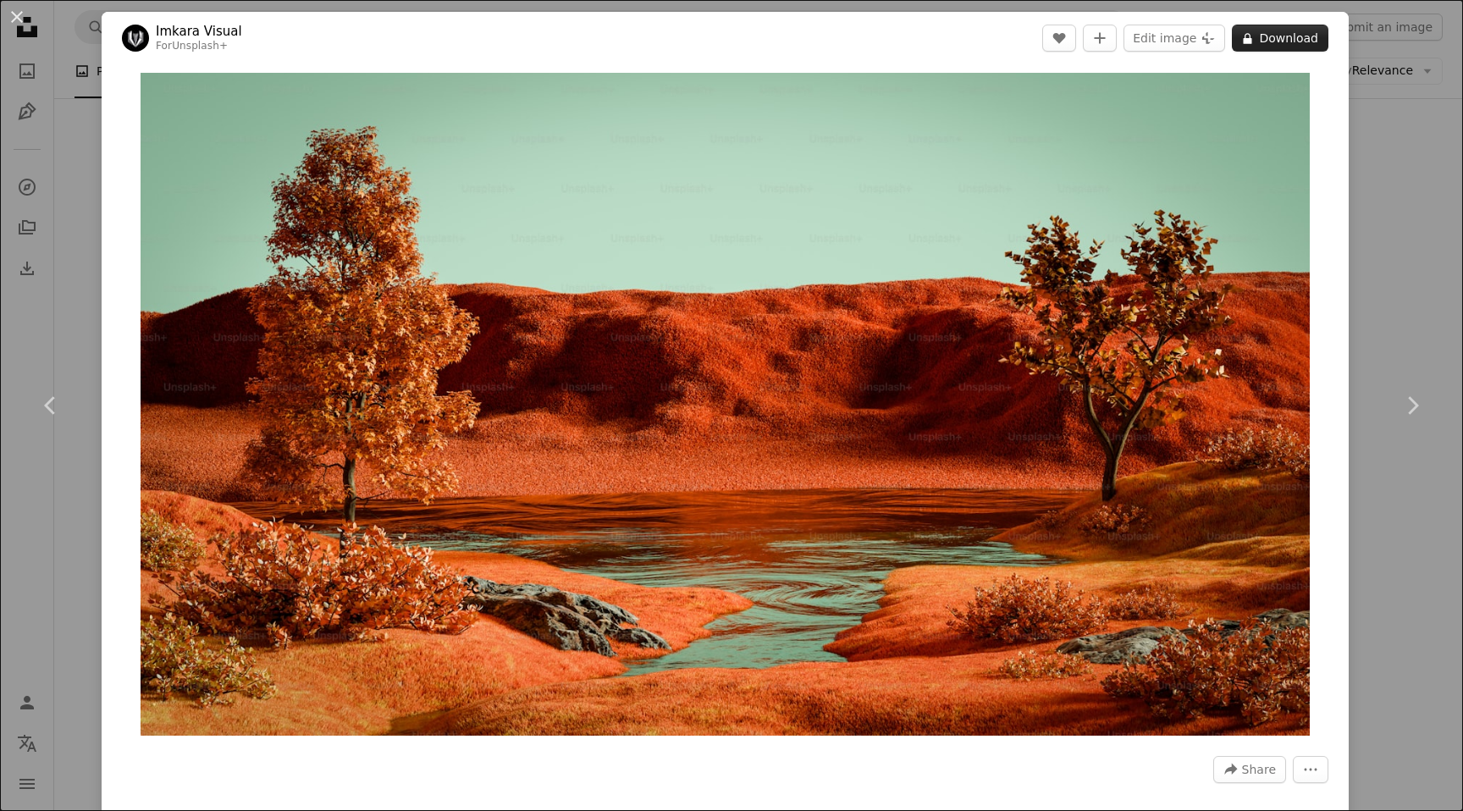
click at [1281, 41] on button "A lock Download" at bounding box center [1280, 38] width 97 height 27
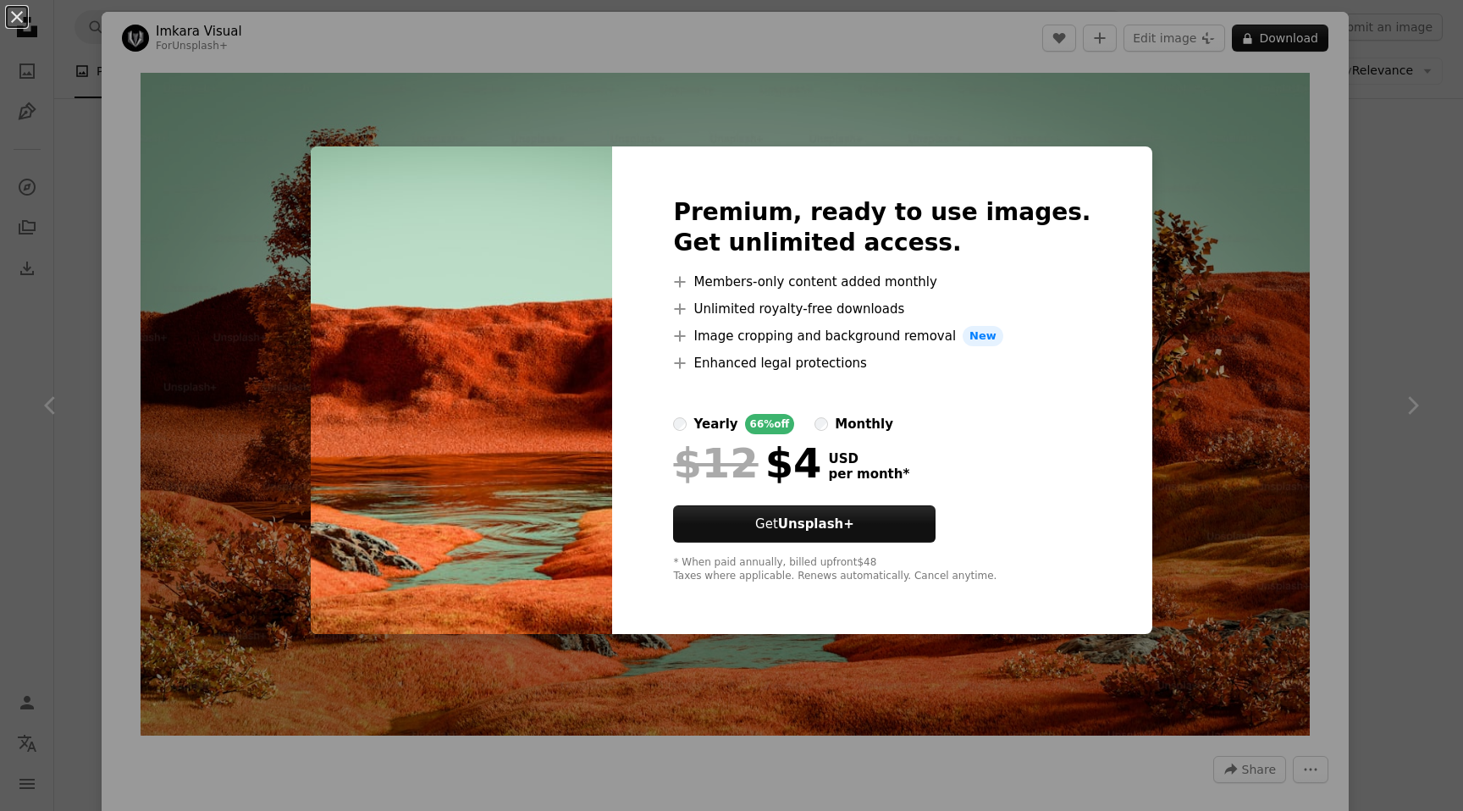
click at [470, 72] on div "An X shape Premium, ready to use images. Get unlimited access. A plus sign Memb…" at bounding box center [731, 405] width 1463 height 811
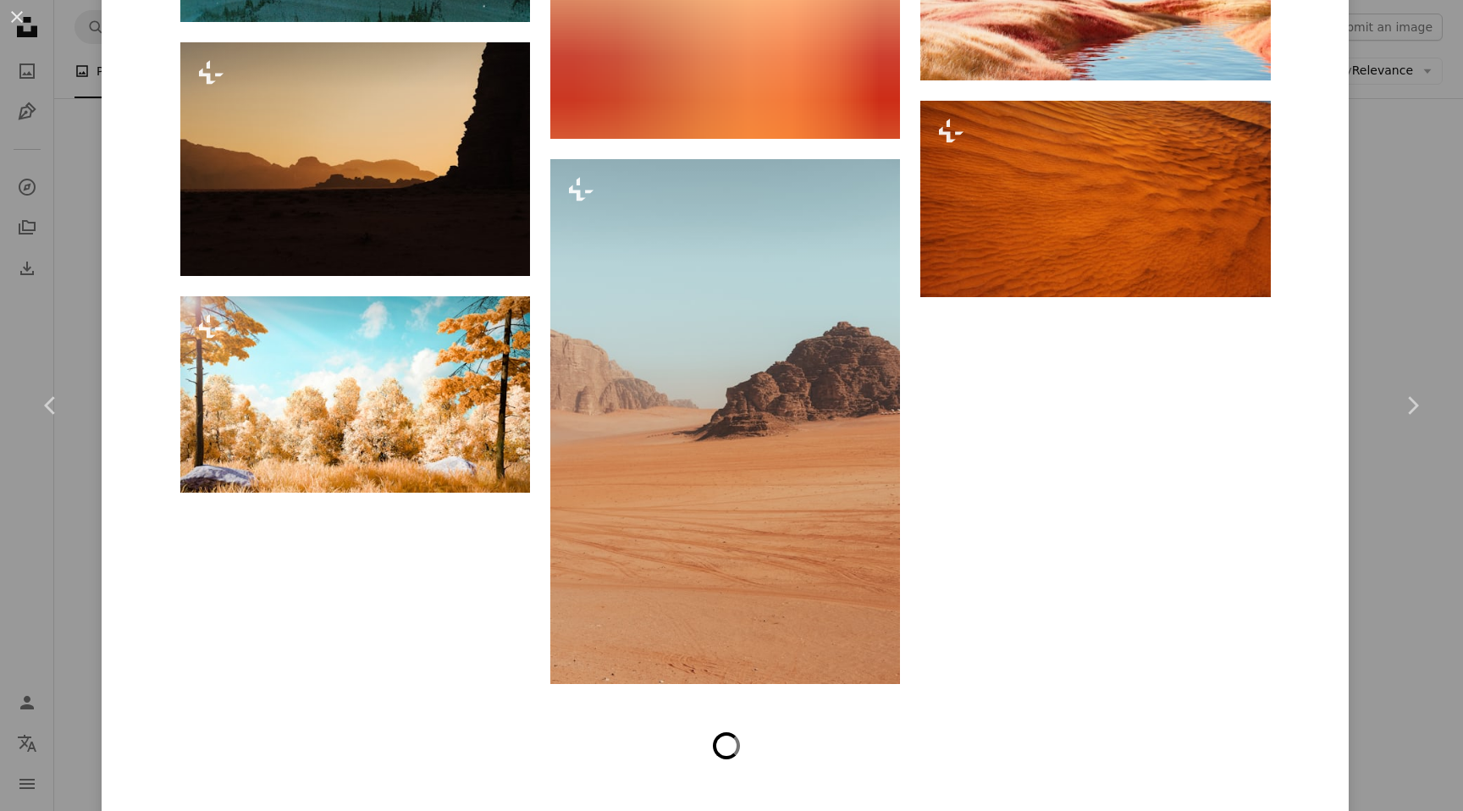
scroll to position [10857, 0]
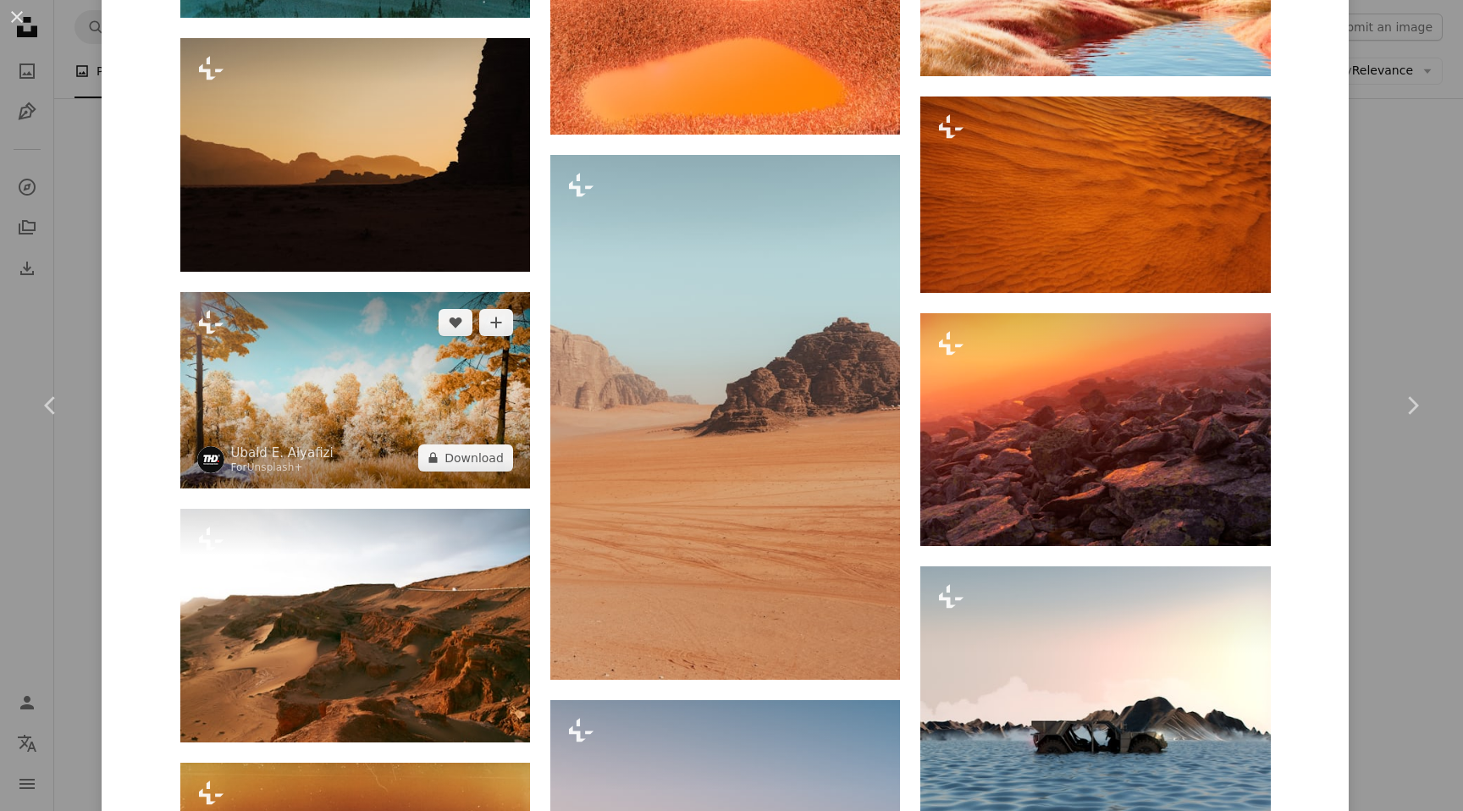
click at [364, 371] on img at bounding box center [355, 390] width 350 height 196
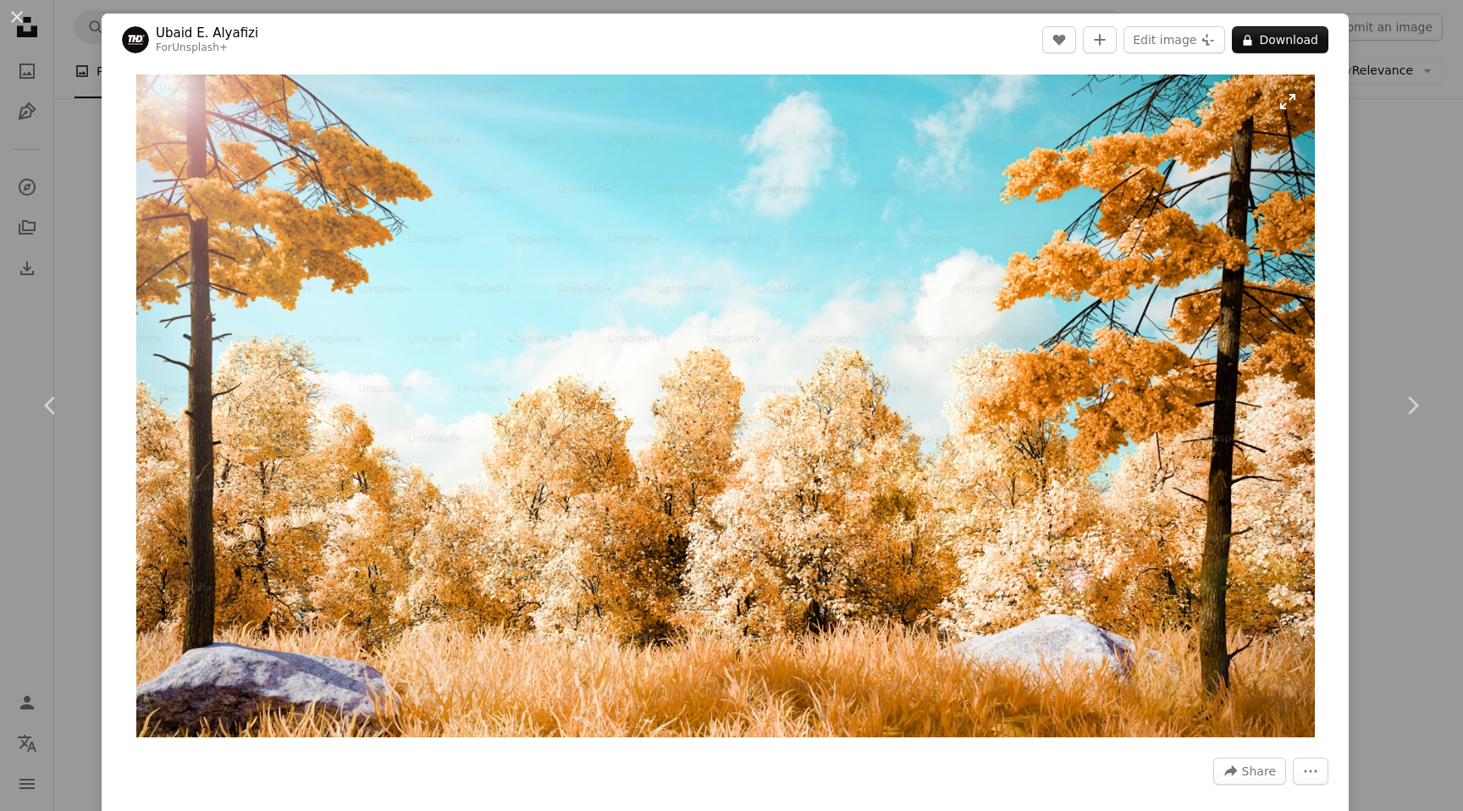
click at [768, 417] on img "Zoom in on this image" at bounding box center [725, 405] width 1178 height 663
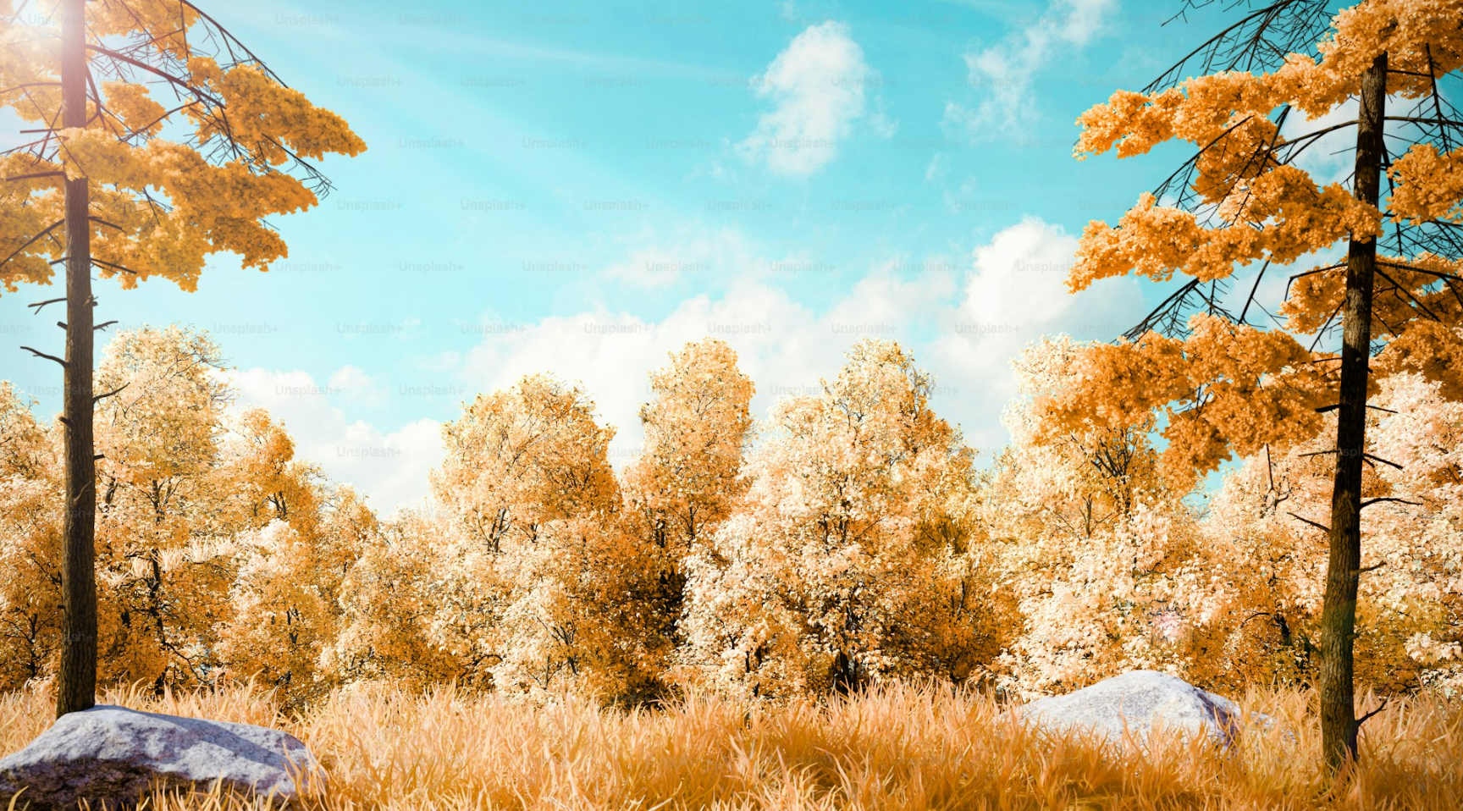
scroll to position [6, 0]
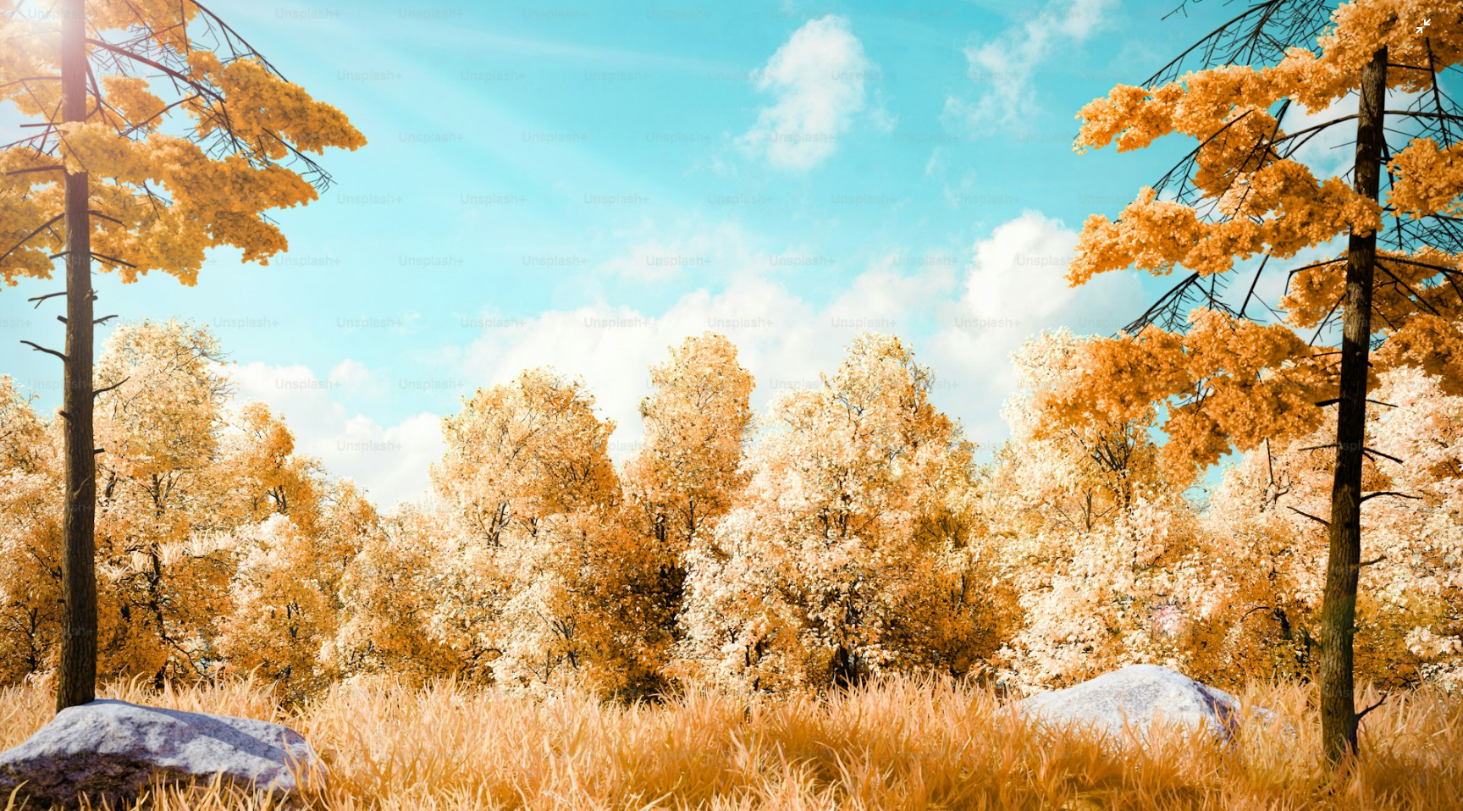
click at [772, 421] on img "Zoom out on this image" at bounding box center [731, 405] width 1464 height 824
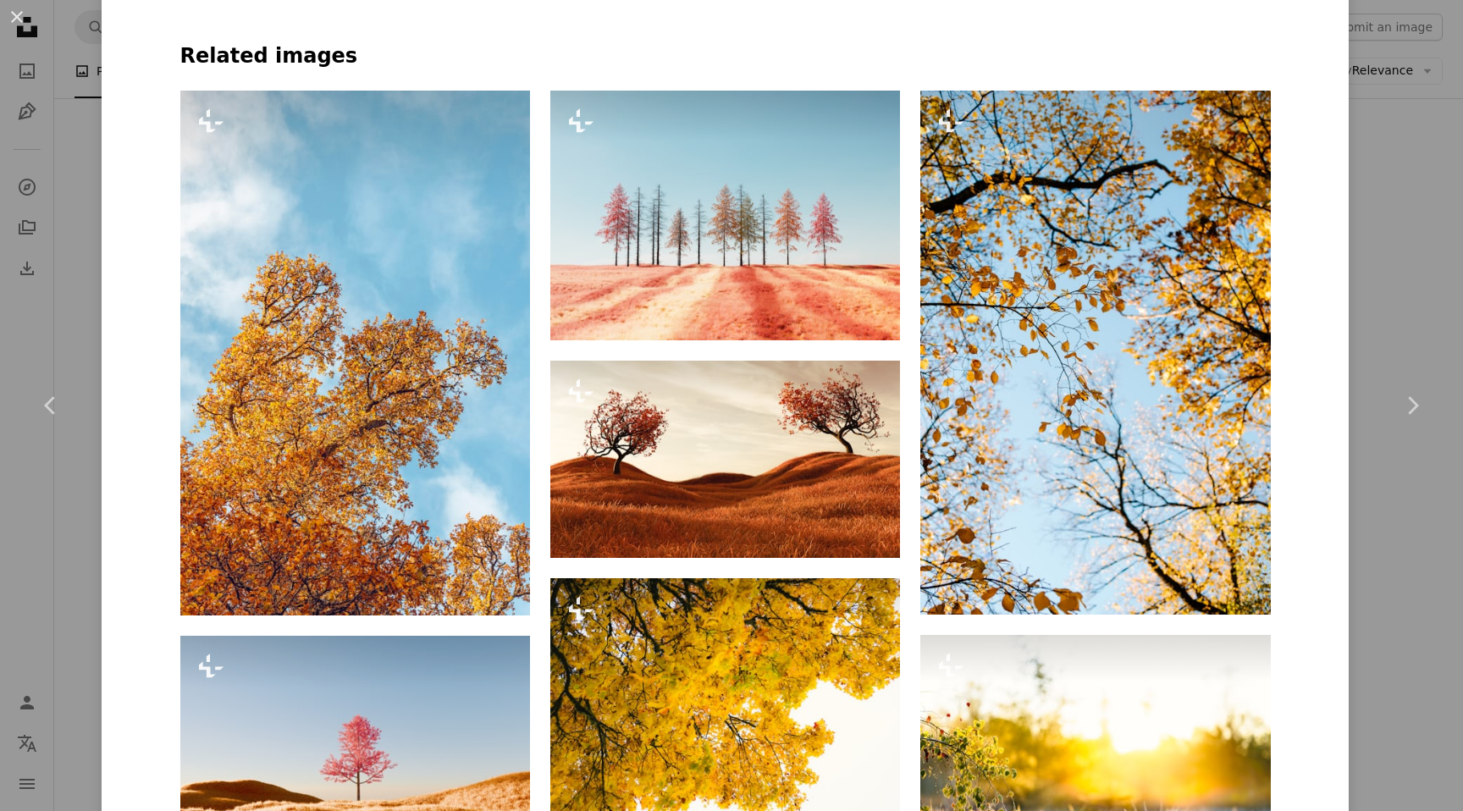
scroll to position [940, 0]
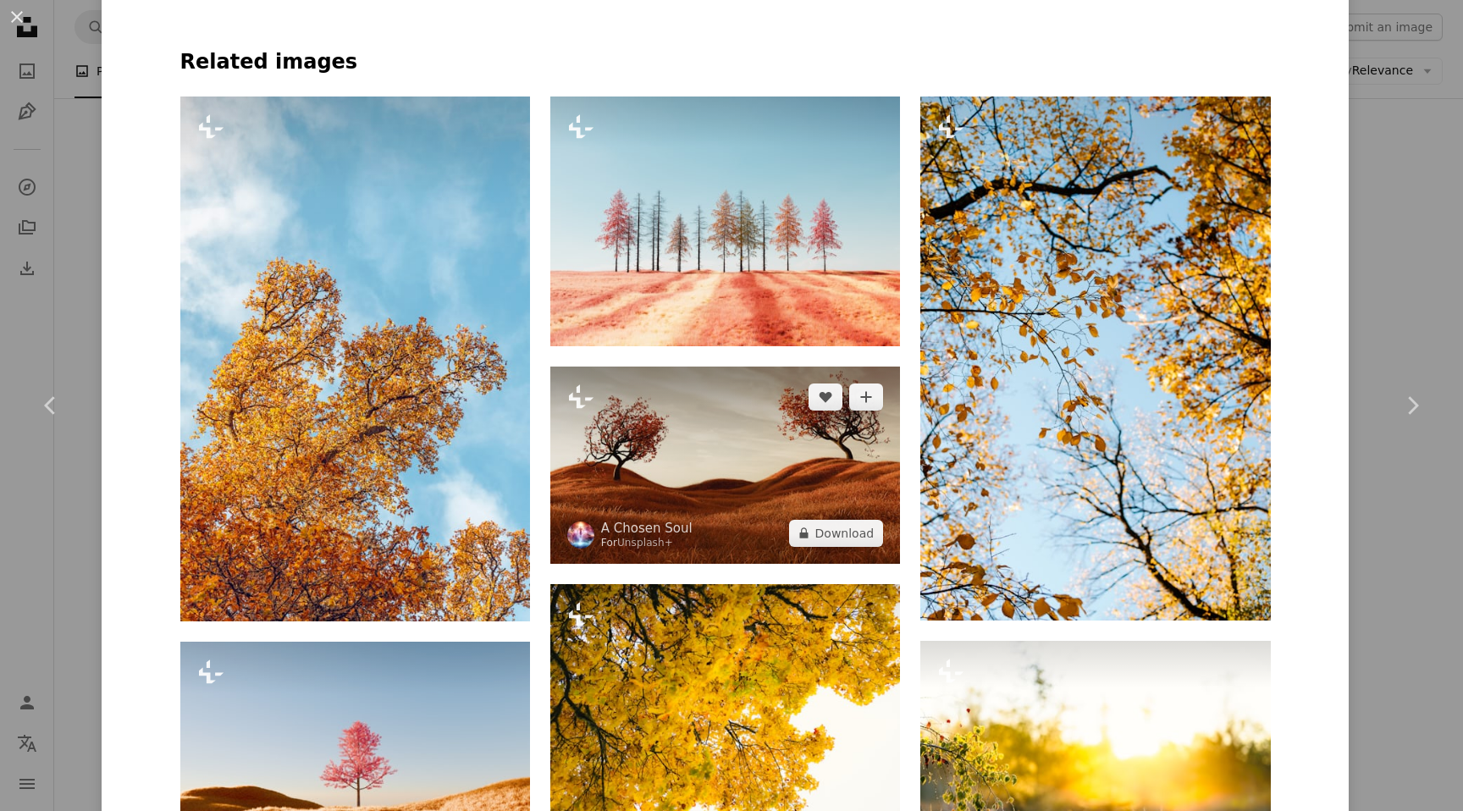
click at [715, 445] on img at bounding box center [725, 465] width 350 height 196
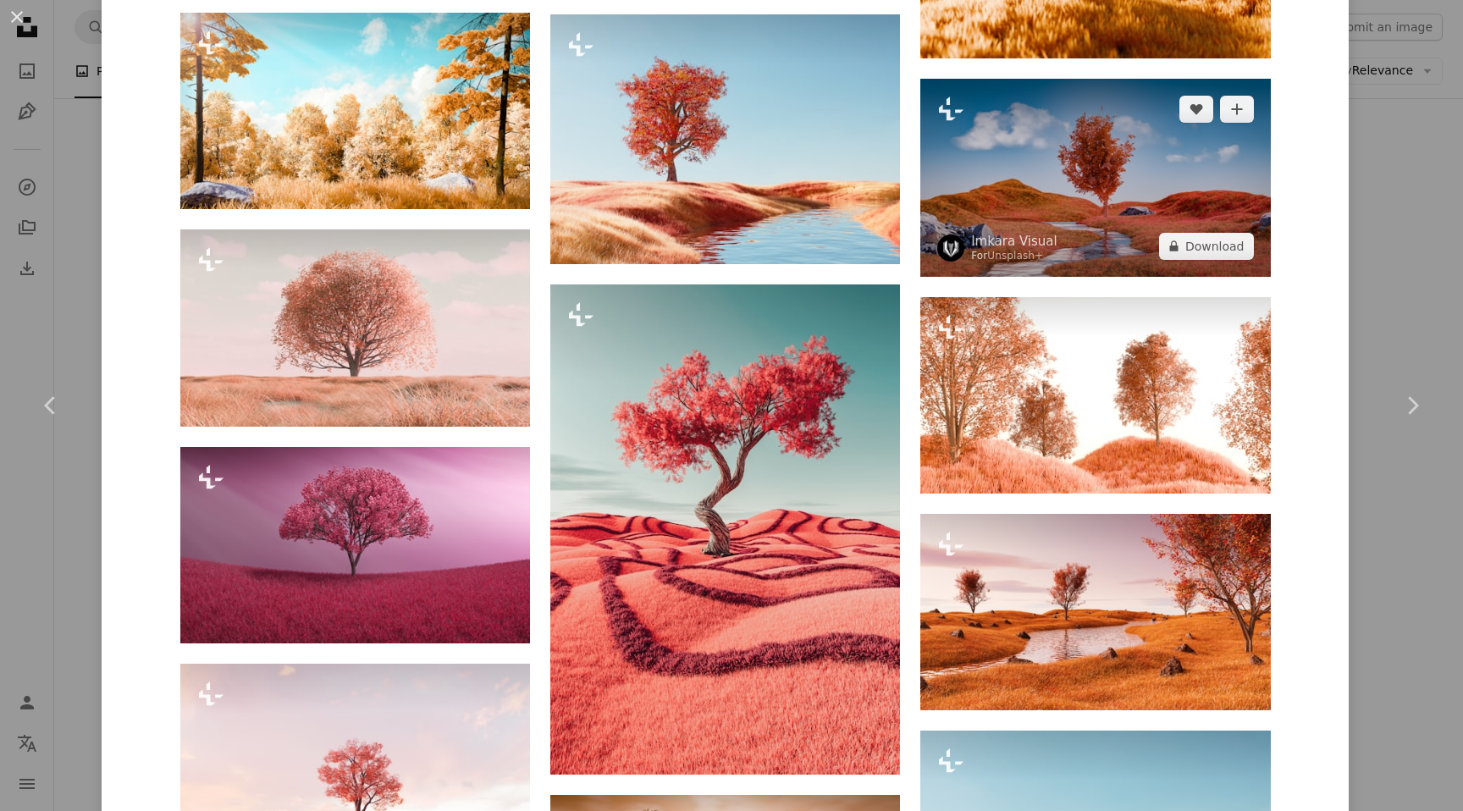
scroll to position [1547, 0]
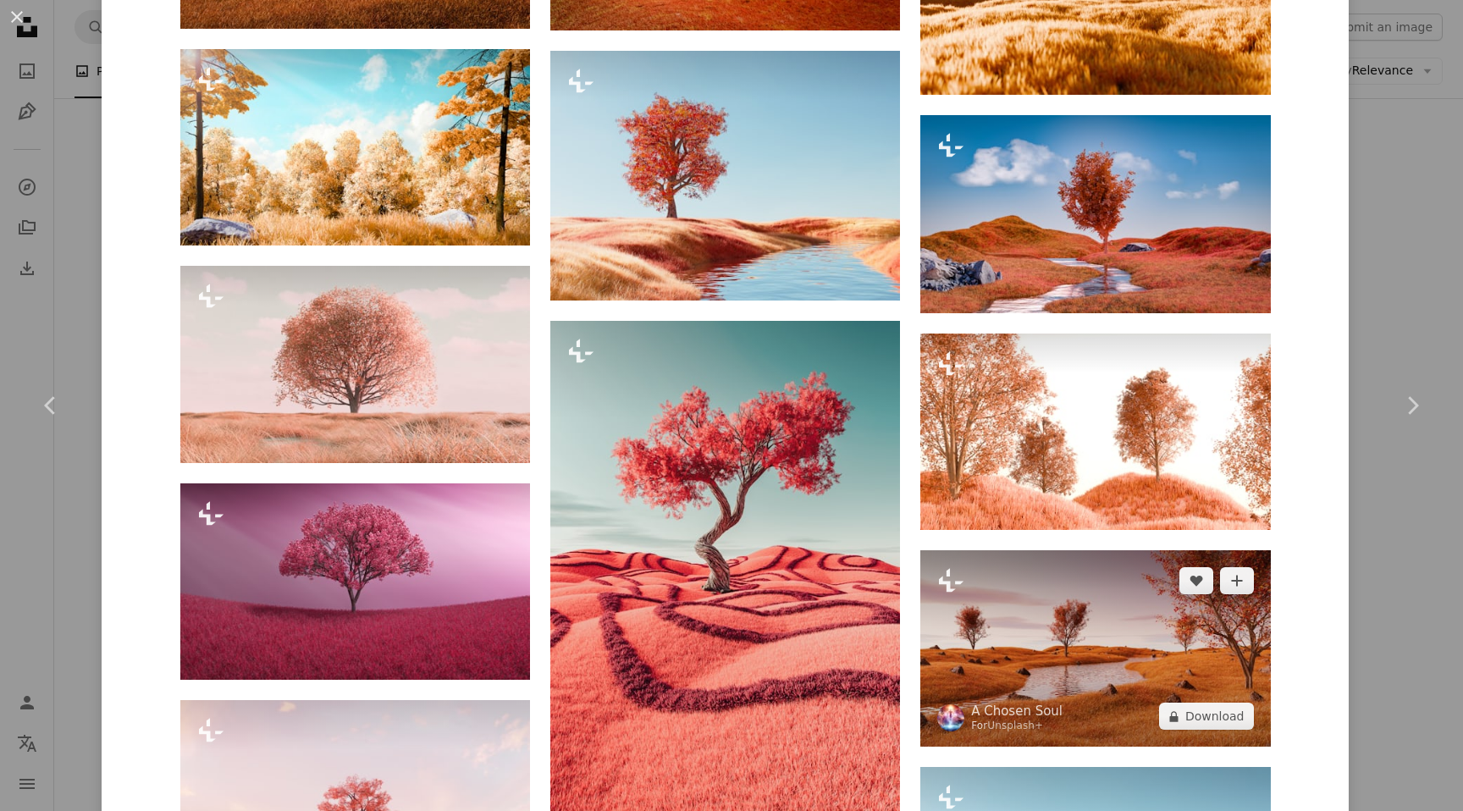
click at [1088, 654] on img at bounding box center [1095, 648] width 350 height 196
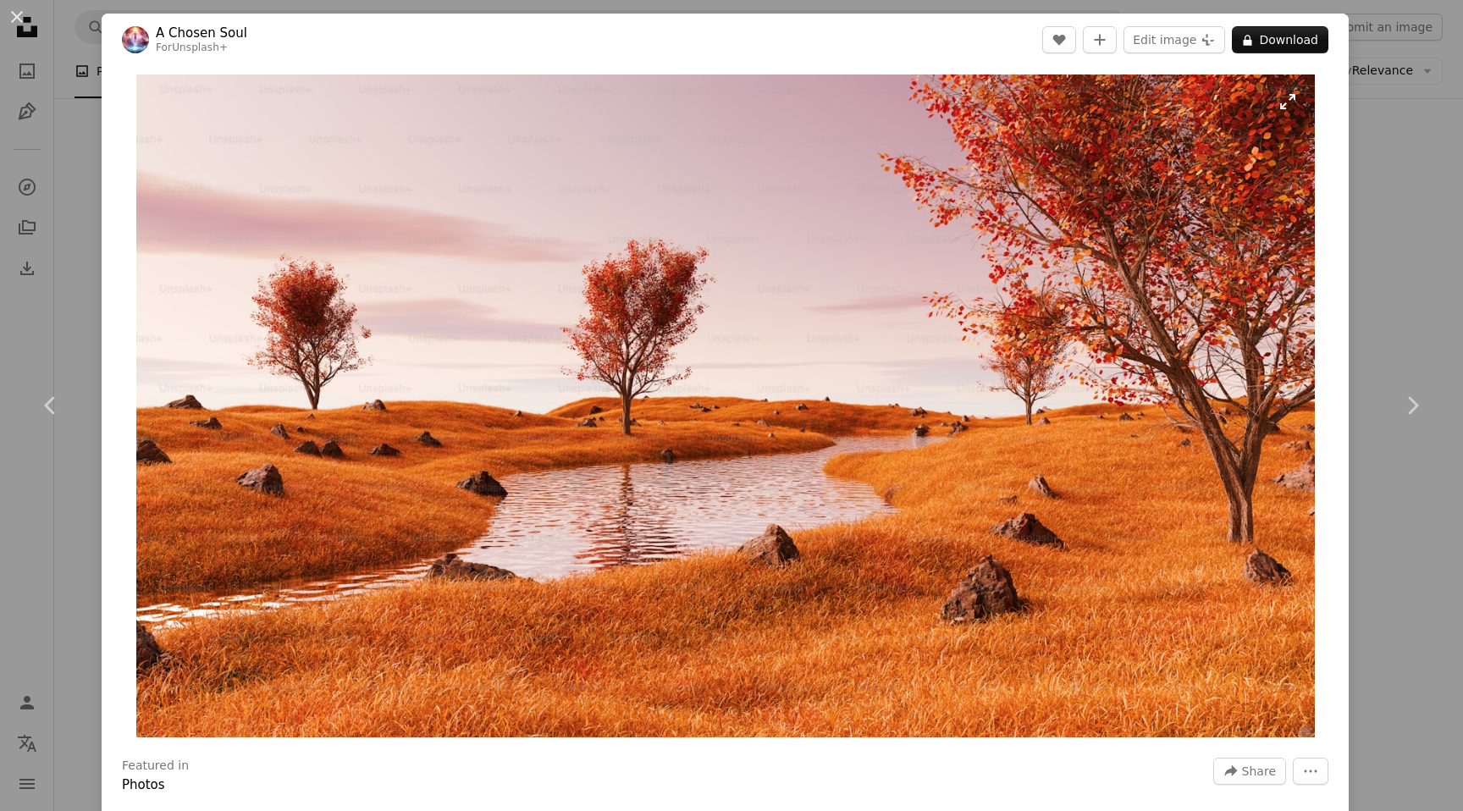
click at [623, 307] on img "Zoom in on this image" at bounding box center [725, 405] width 1178 height 663
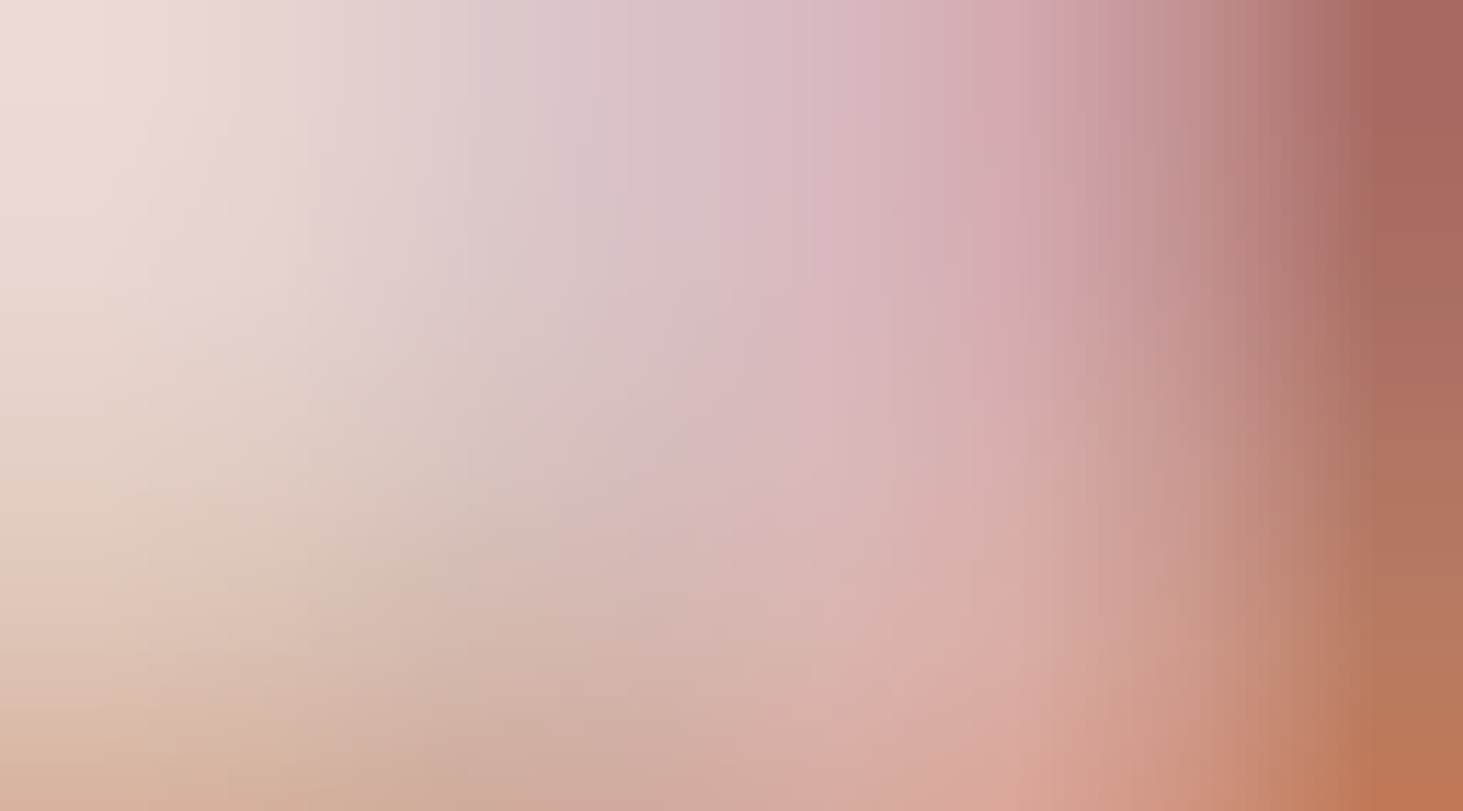
scroll to position [6, 0]
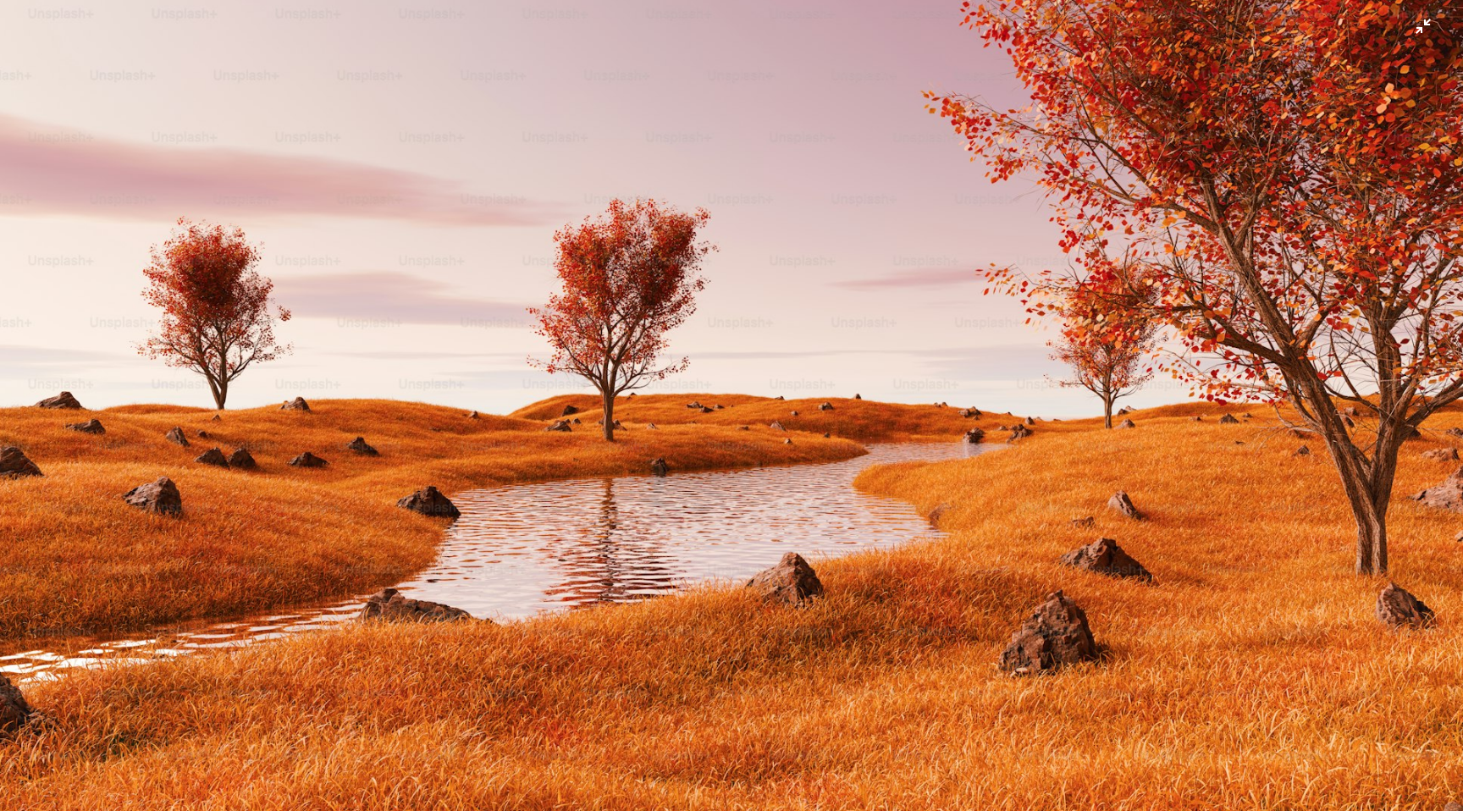
click at [935, 204] on img "Zoom out on this image" at bounding box center [731, 405] width 1464 height 824
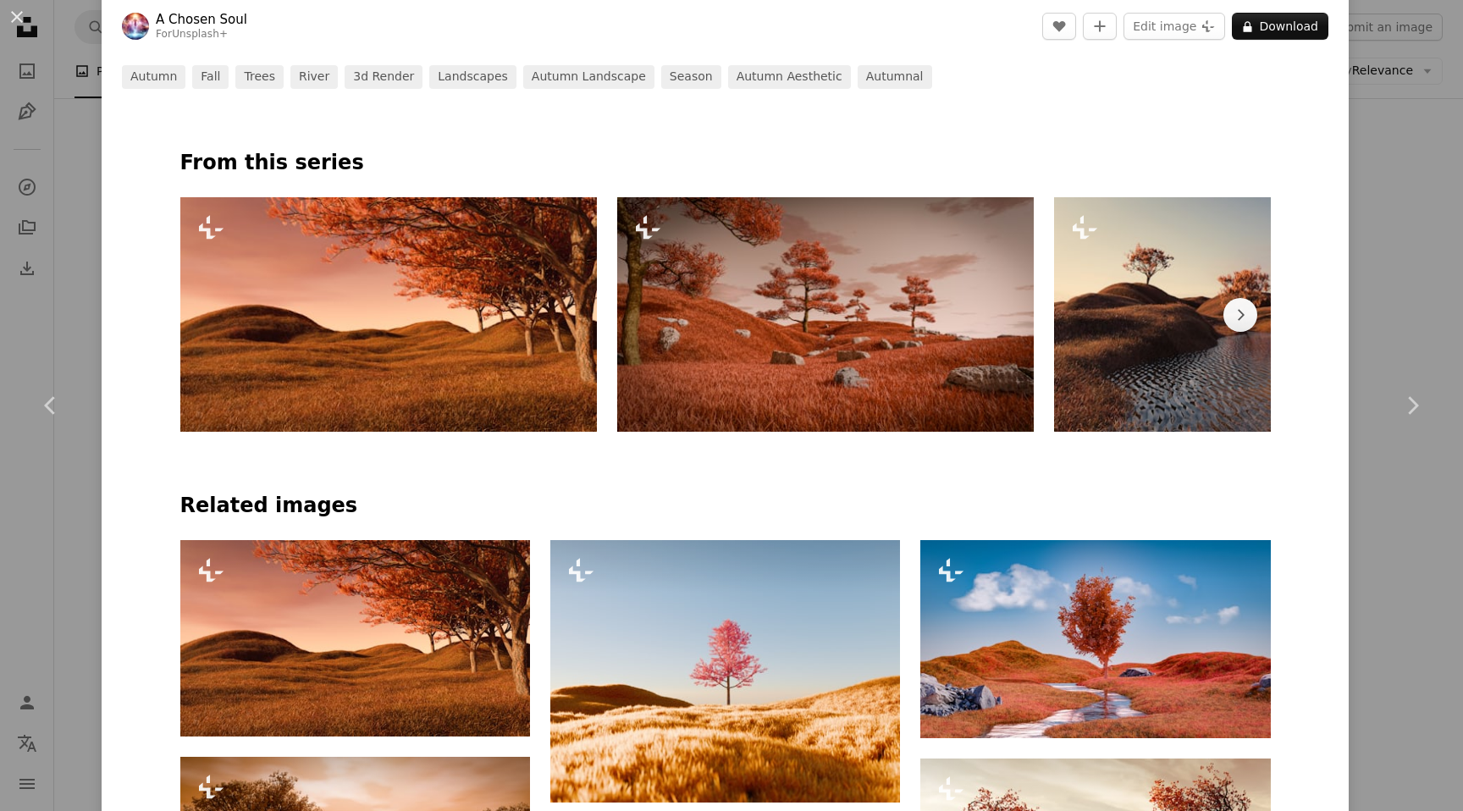
scroll to position [851, 0]
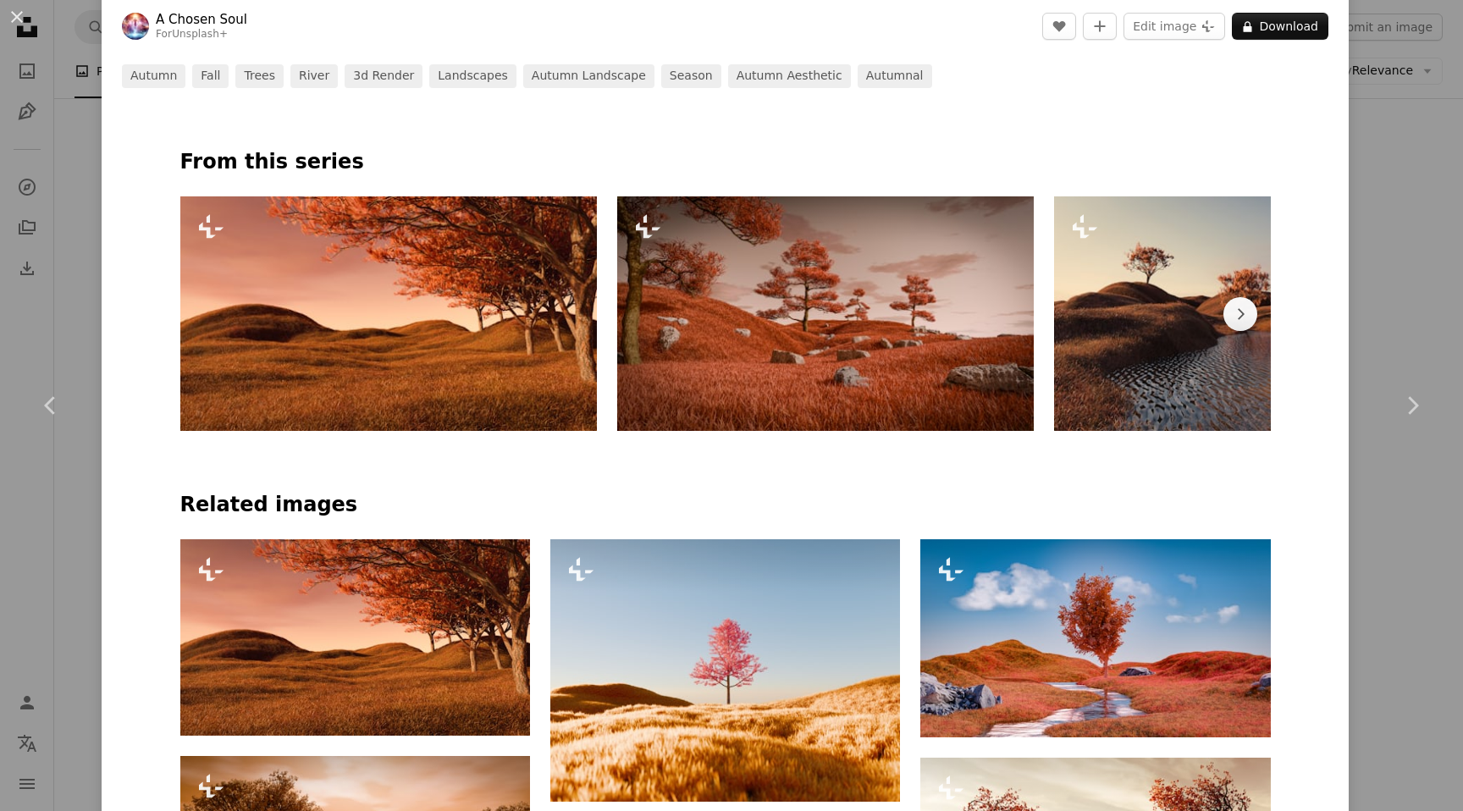
click at [842, 302] on img at bounding box center [825, 313] width 416 height 234
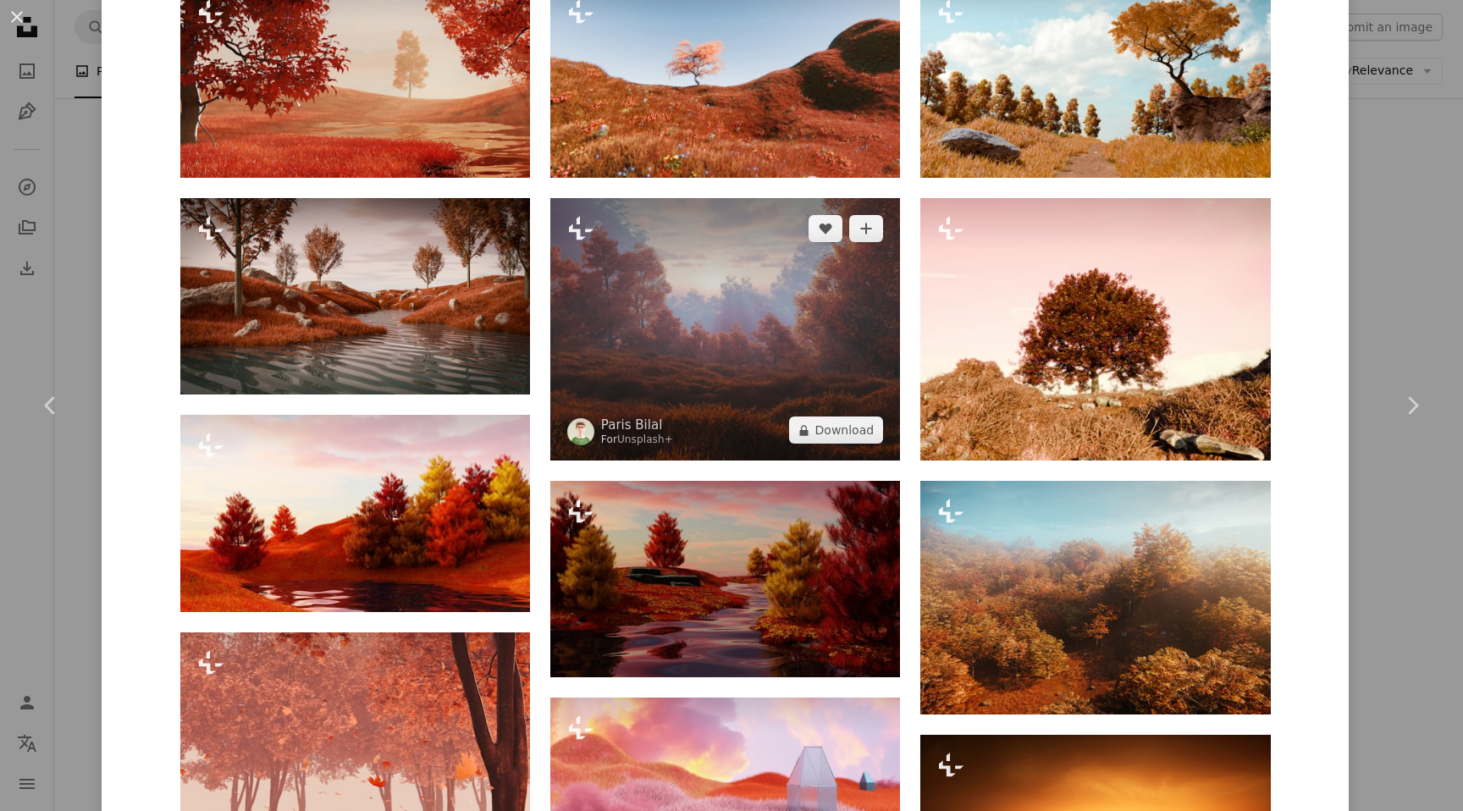
scroll to position [1397, 0]
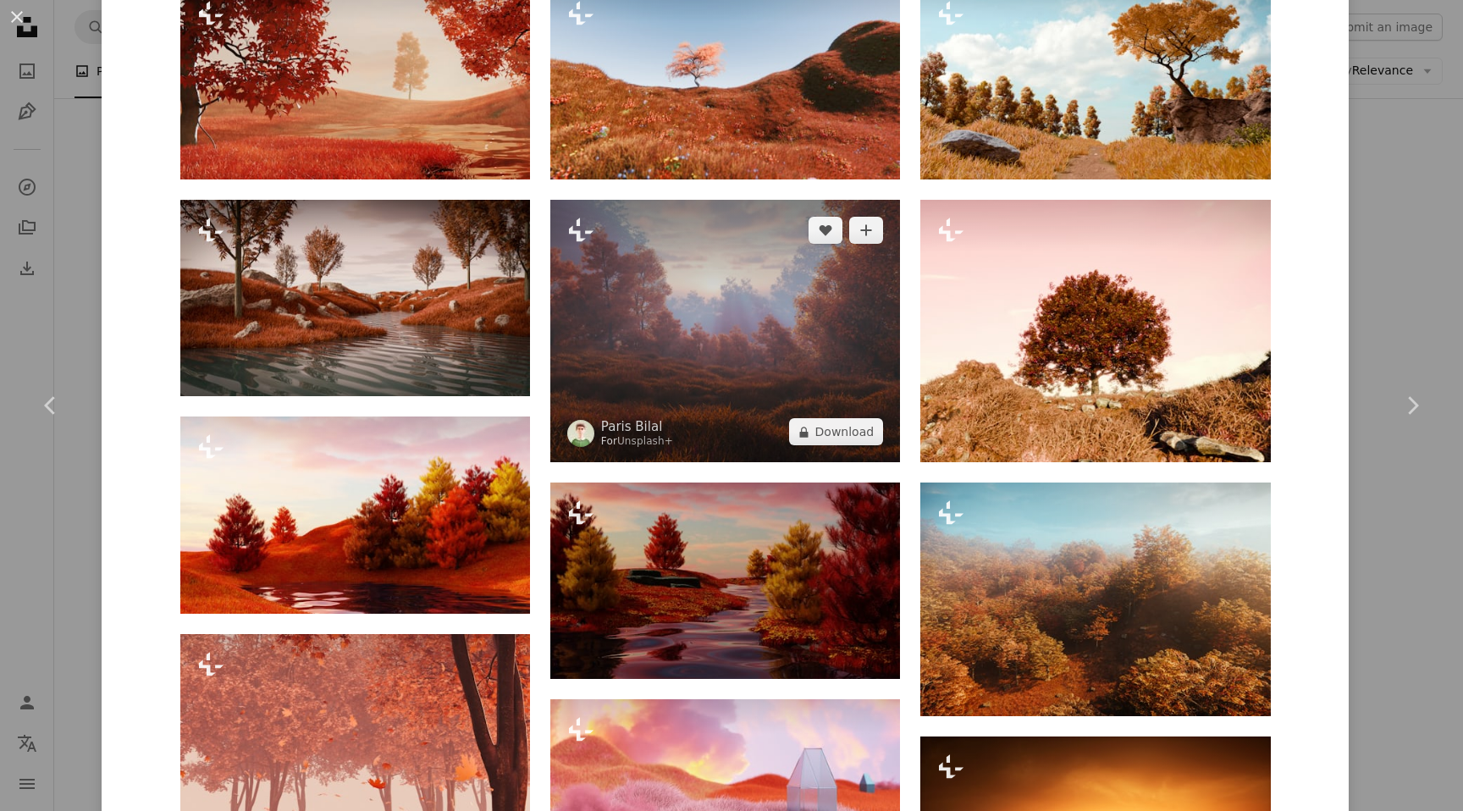
click at [758, 326] on img at bounding box center [725, 331] width 350 height 262
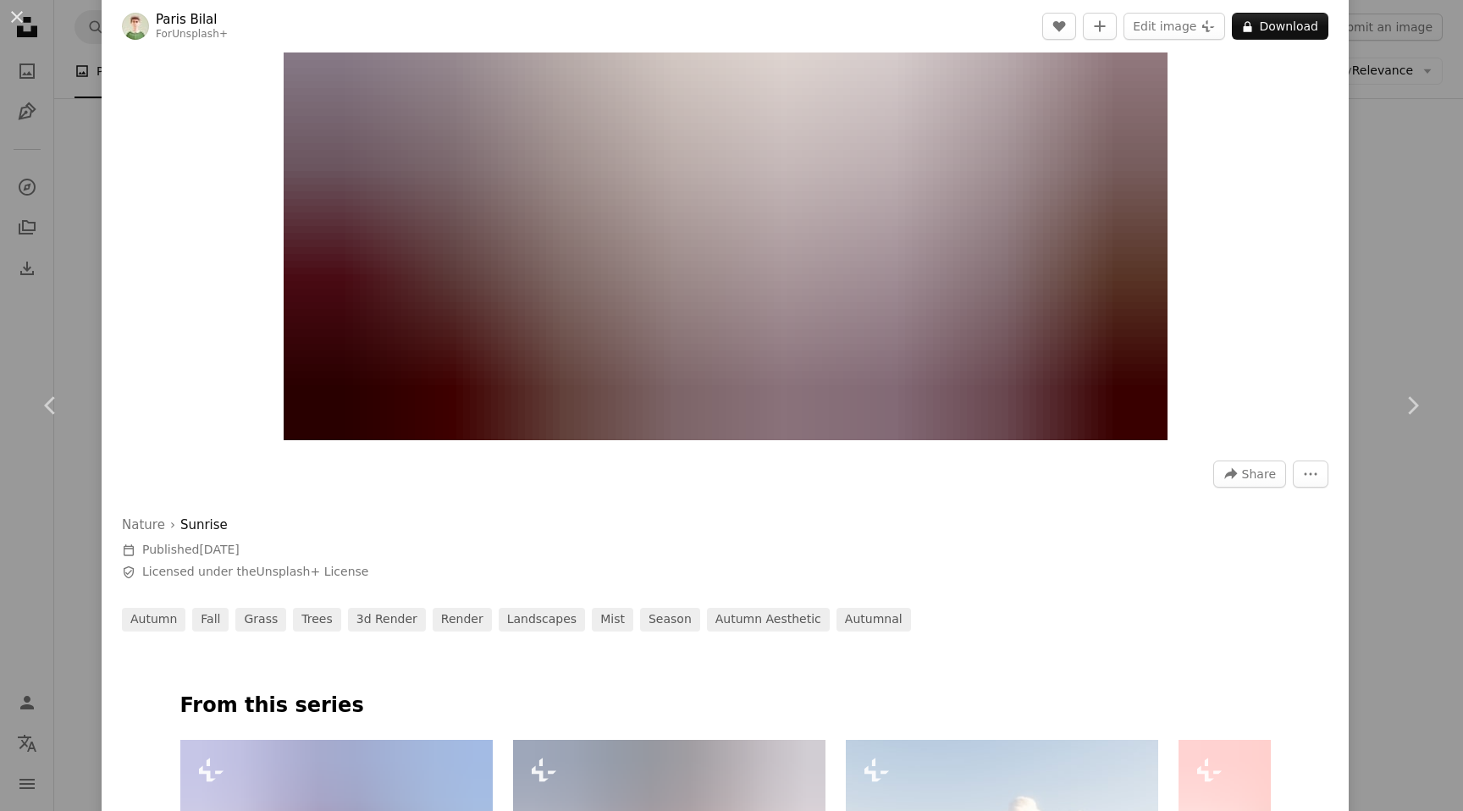
scroll to position [312, 0]
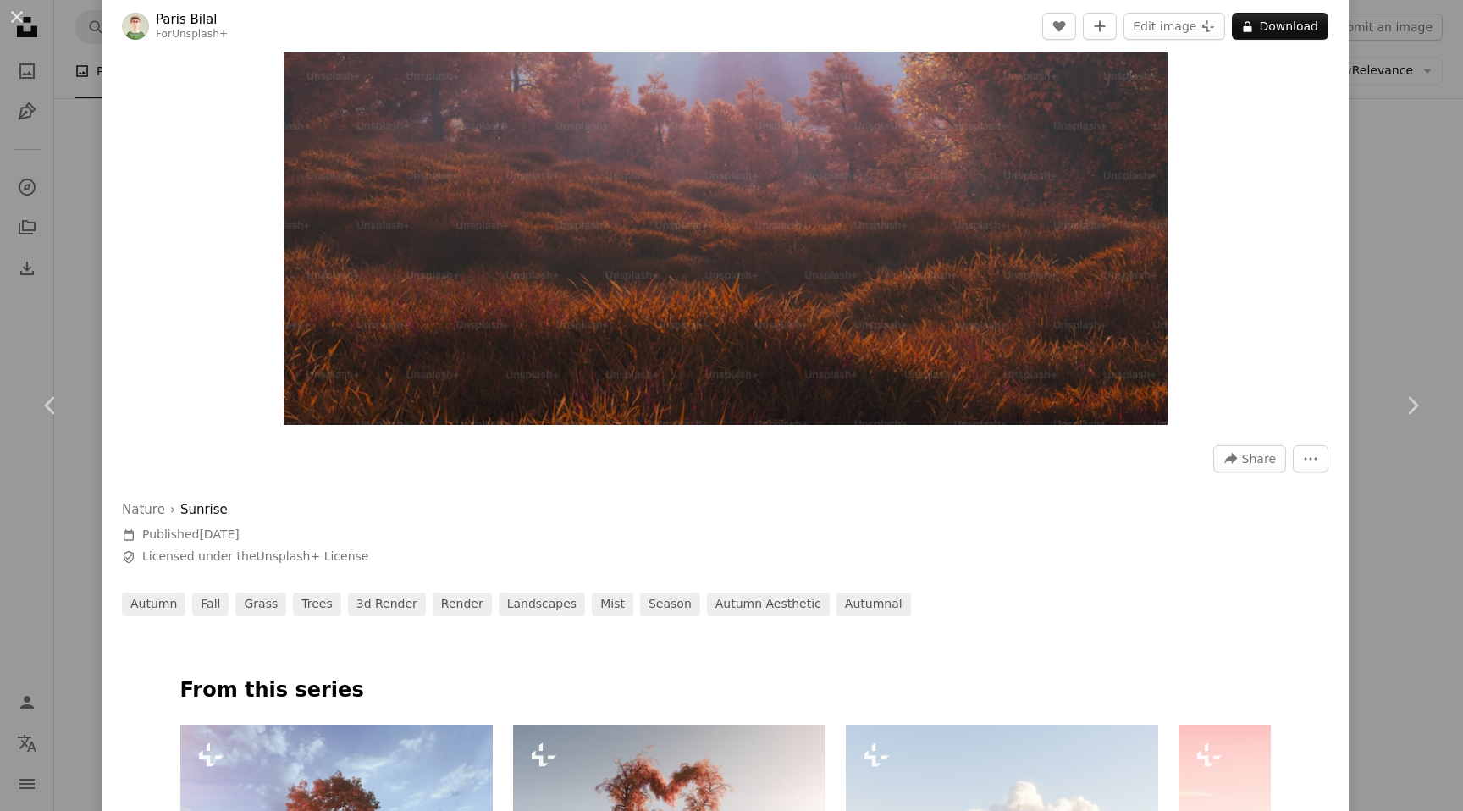
click at [1425, 241] on div "An X shape Chevron left Chevron right Paris Bilal For Unsplash+ A heart A plus …" at bounding box center [731, 405] width 1463 height 811
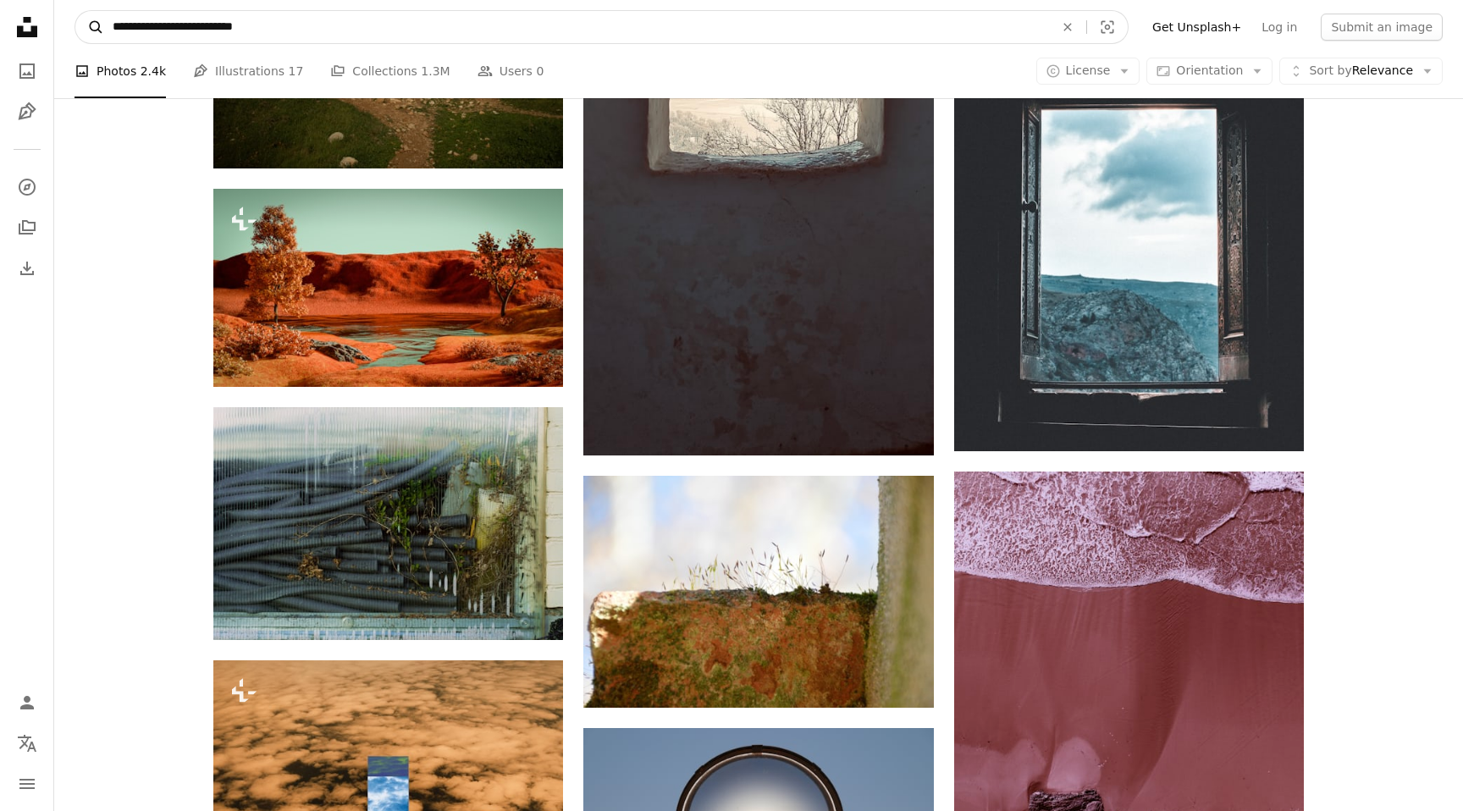
drag, startPoint x: 144, startPoint y: 28, endPoint x: 85, endPoint y: 28, distance: 58.4
click at [85, 28] on form "**********" at bounding box center [601, 27] width 1054 height 34
drag, startPoint x: 306, startPoint y: 26, endPoint x: 101, endPoint y: 26, distance: 204.9
click at [101, 26] on form "**********" at bounding box center [601, 27] width 1054 height 34
type input "**********"
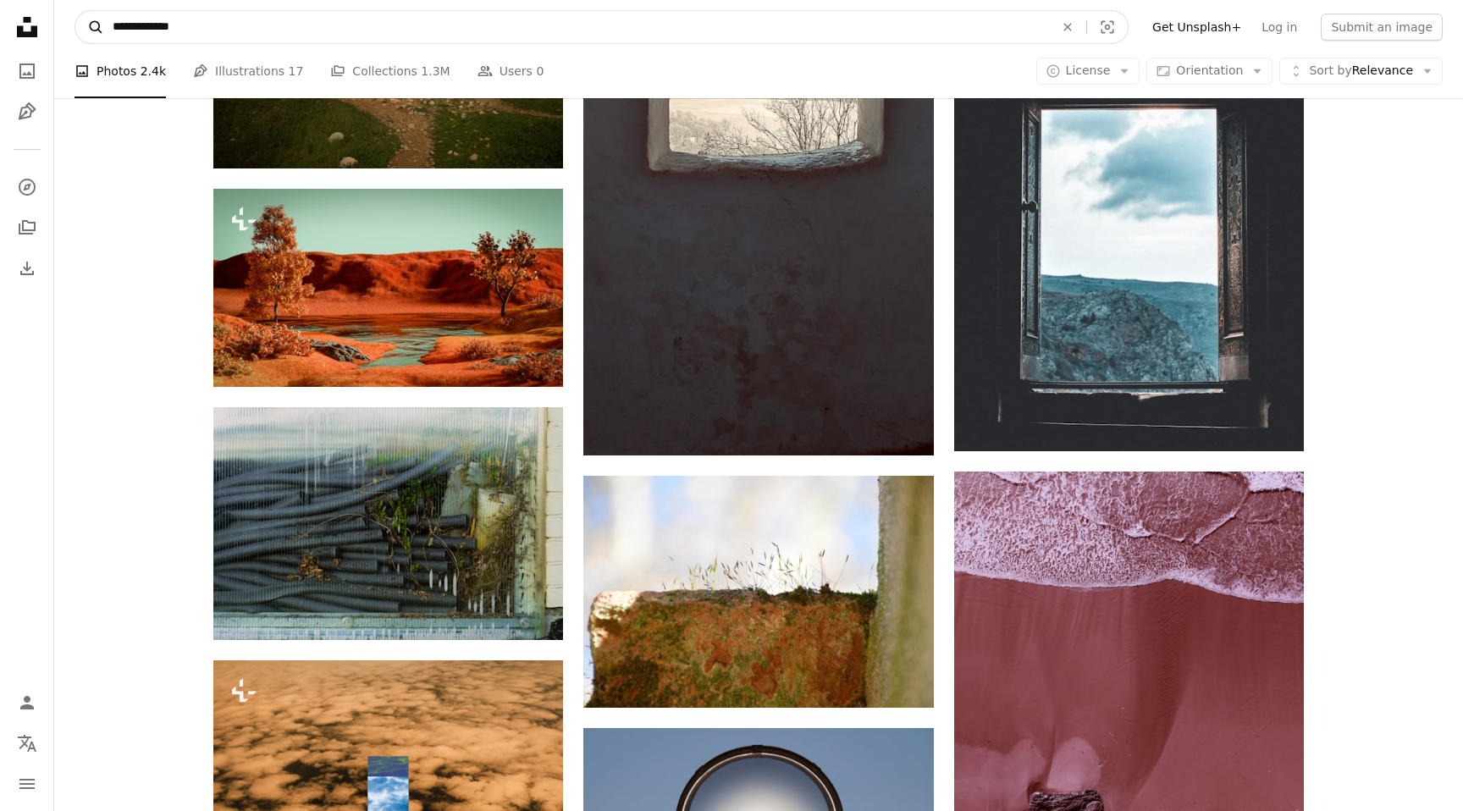
click button "A magnifying glass" at bounding box center [89, 27] width 29 height 32
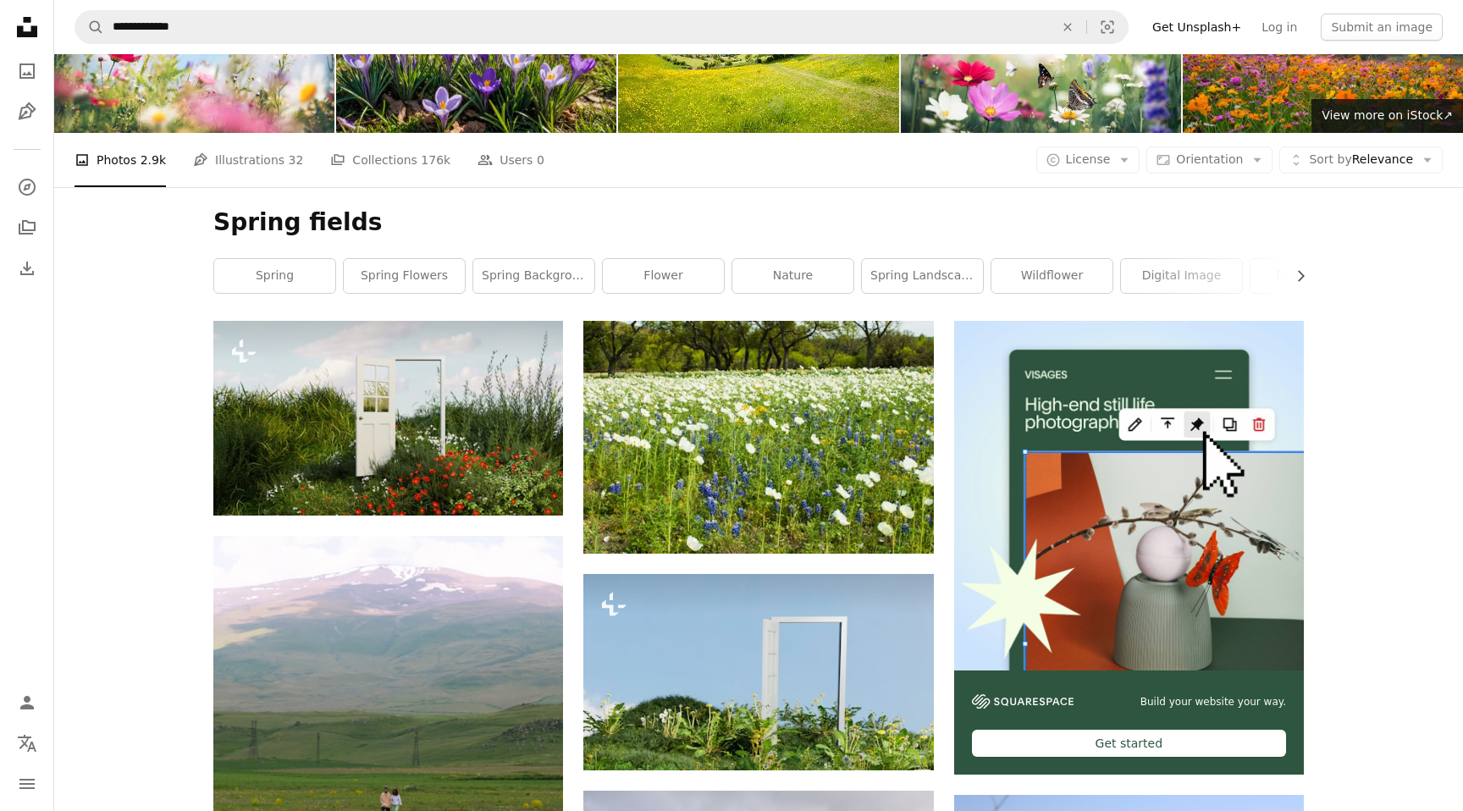
scroll to position [85, 0]
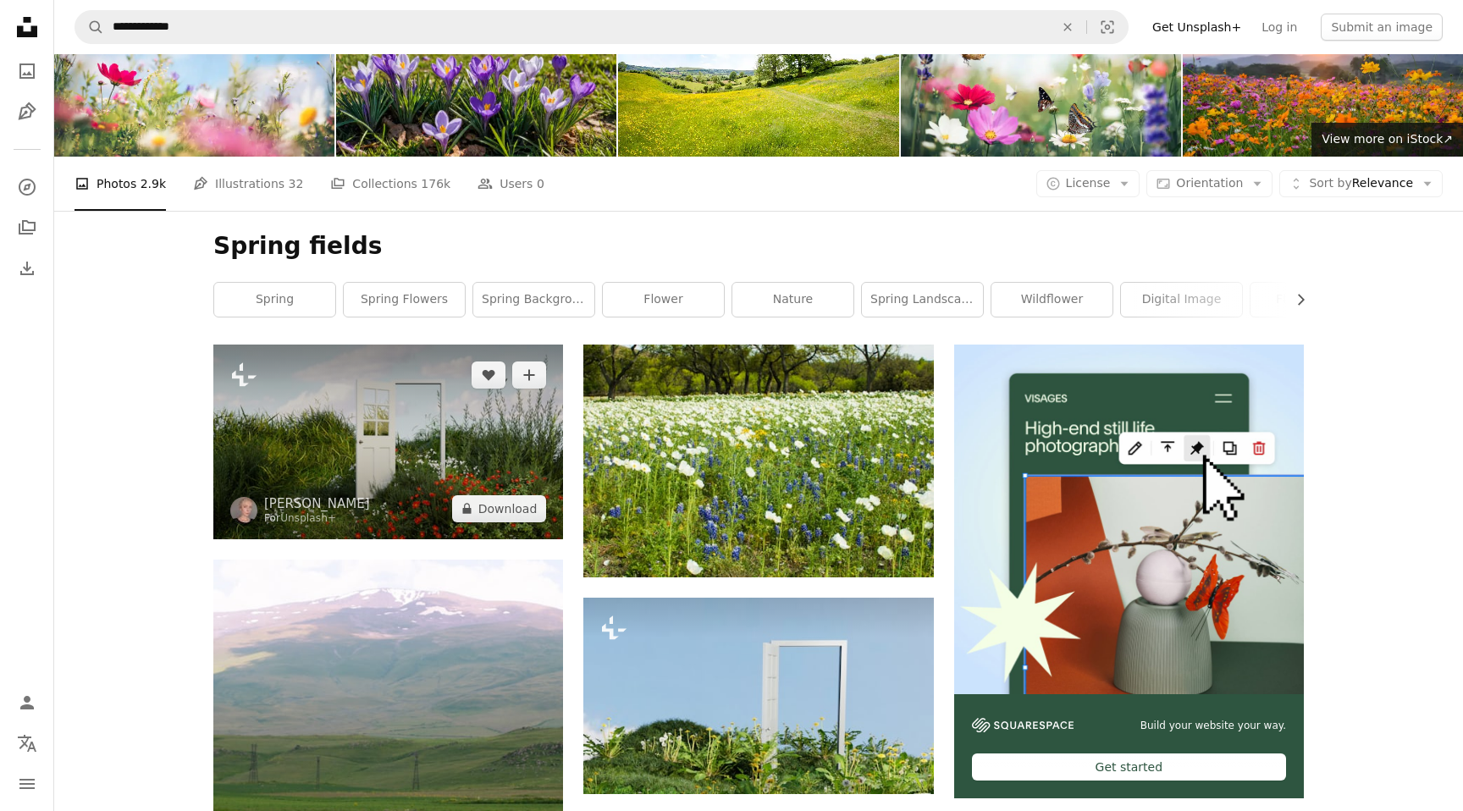
click at [397, 431] on img at bounding box center [388, 442] width 350 height 195
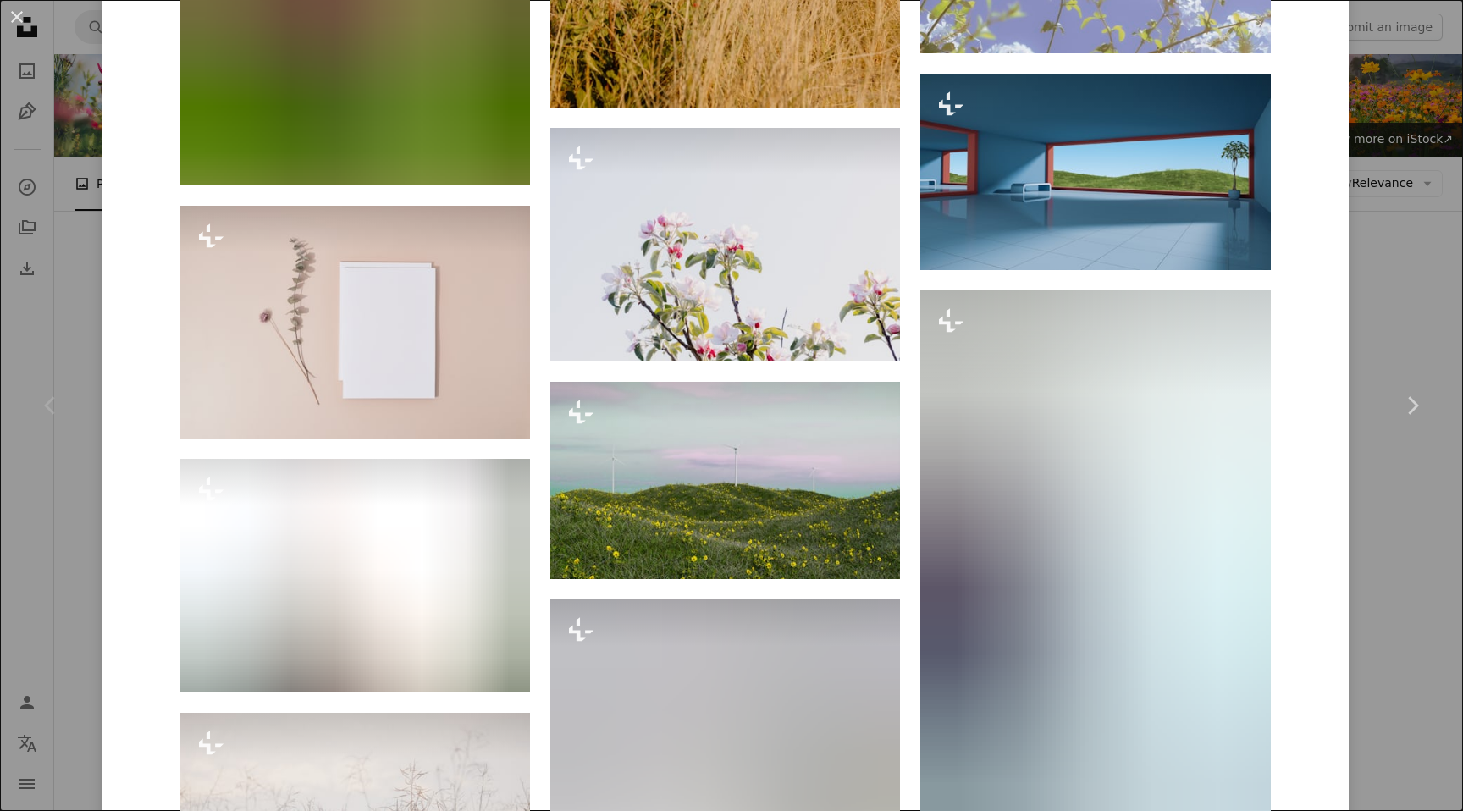
scroll to position [14386, 0]
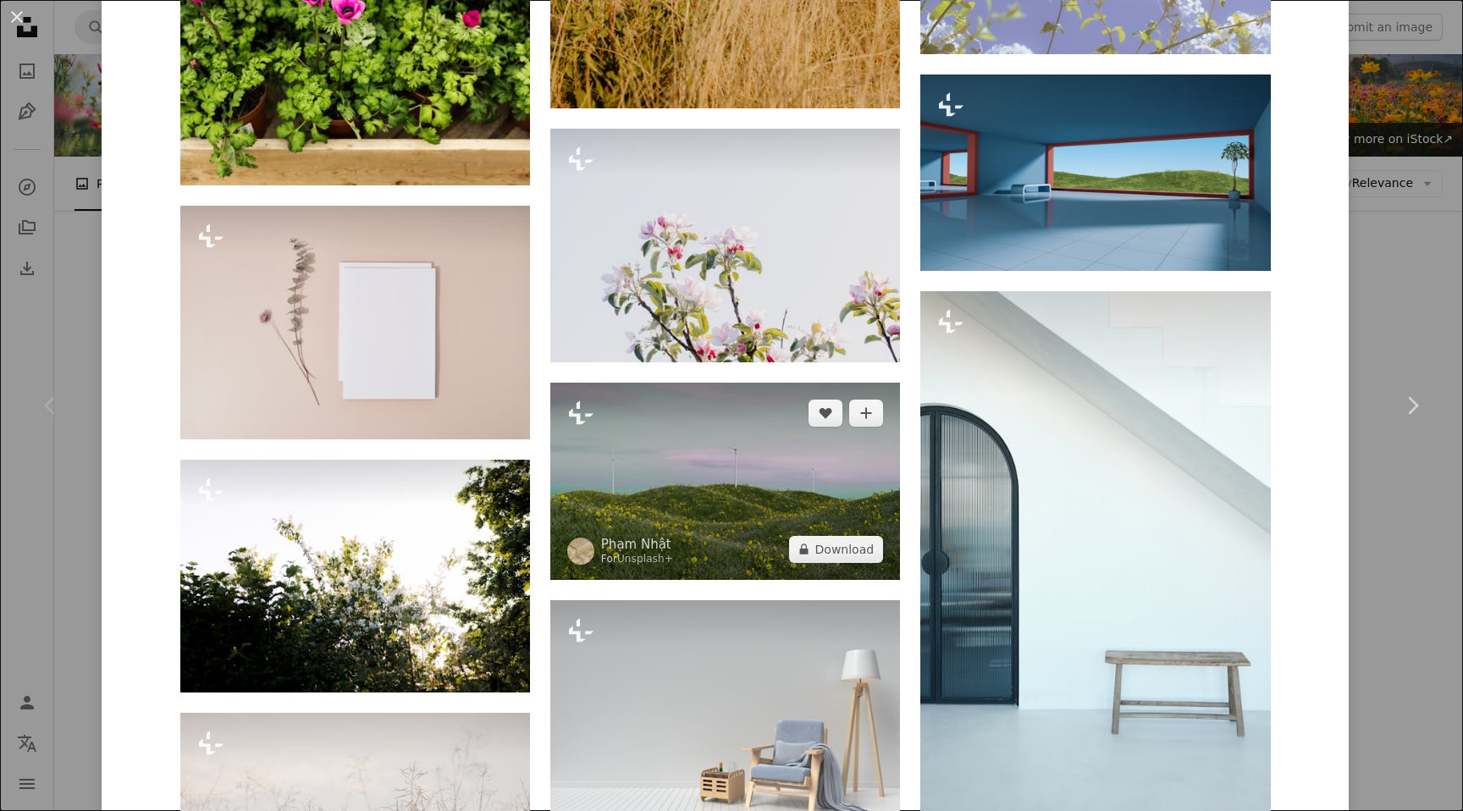
click at [763, 462] on img at bounding box center [725, 481] width 350 height 196
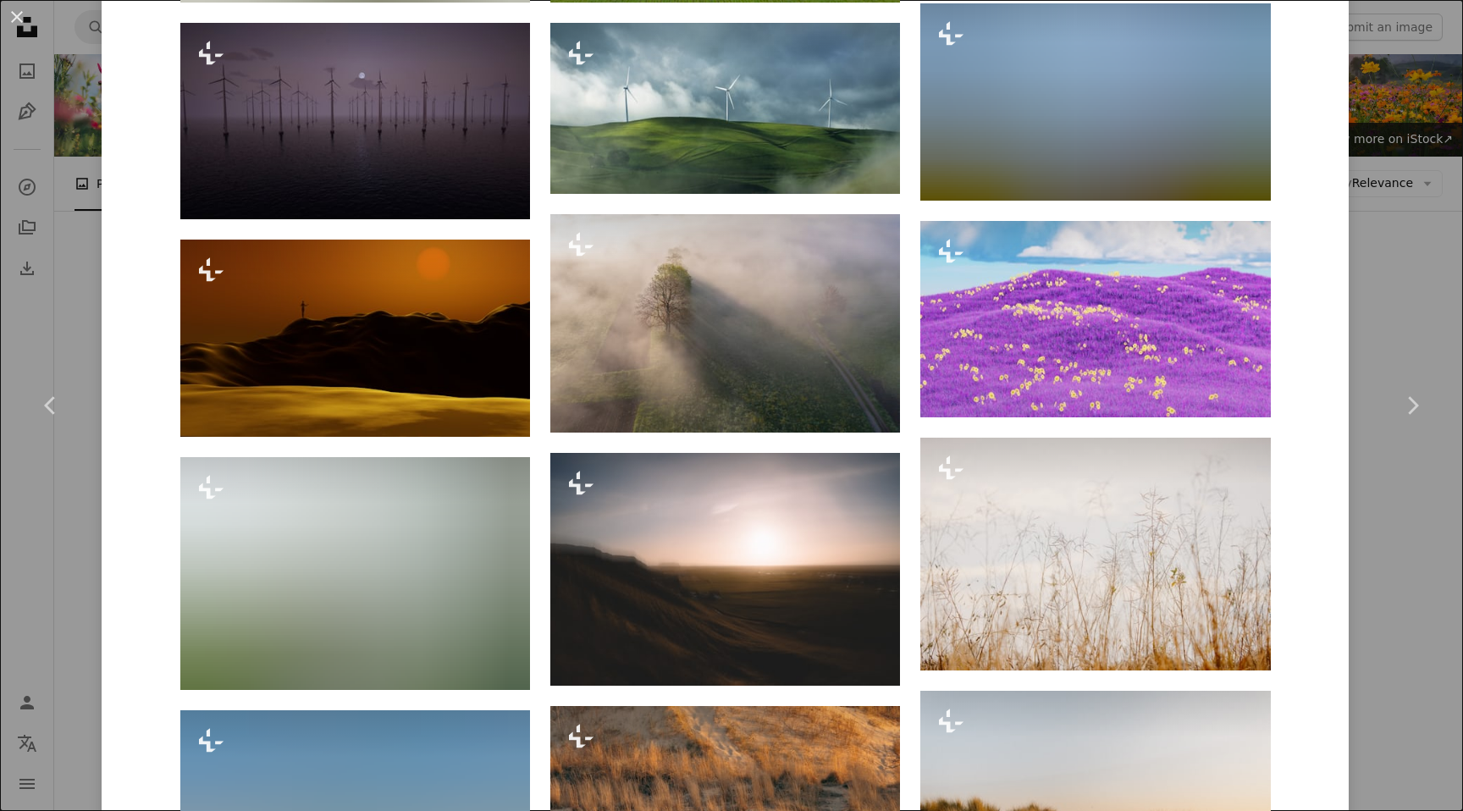
scroll to position [7863, 0]
